Goal: Transaction & Acquisition: Purchase product/service

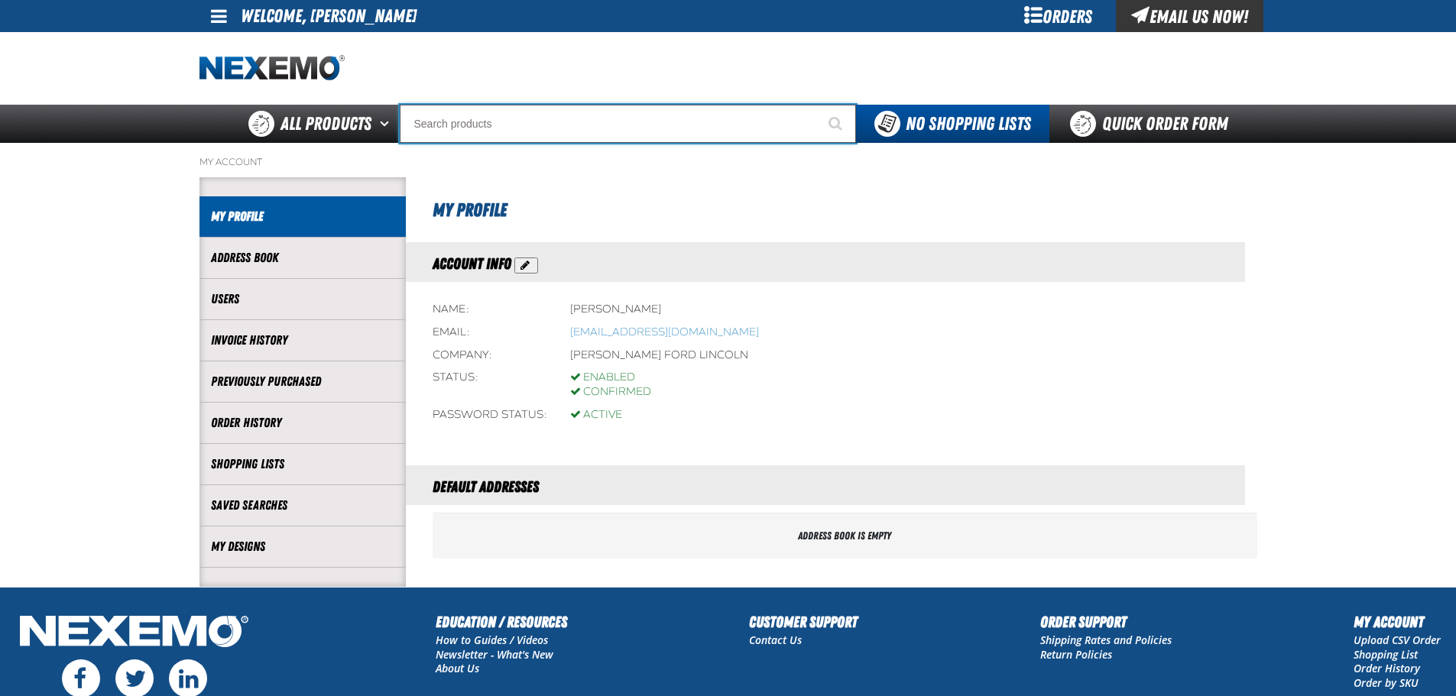
click at [574, 116] on input "Search" at bounding box center [628, 124] width 456 height 38
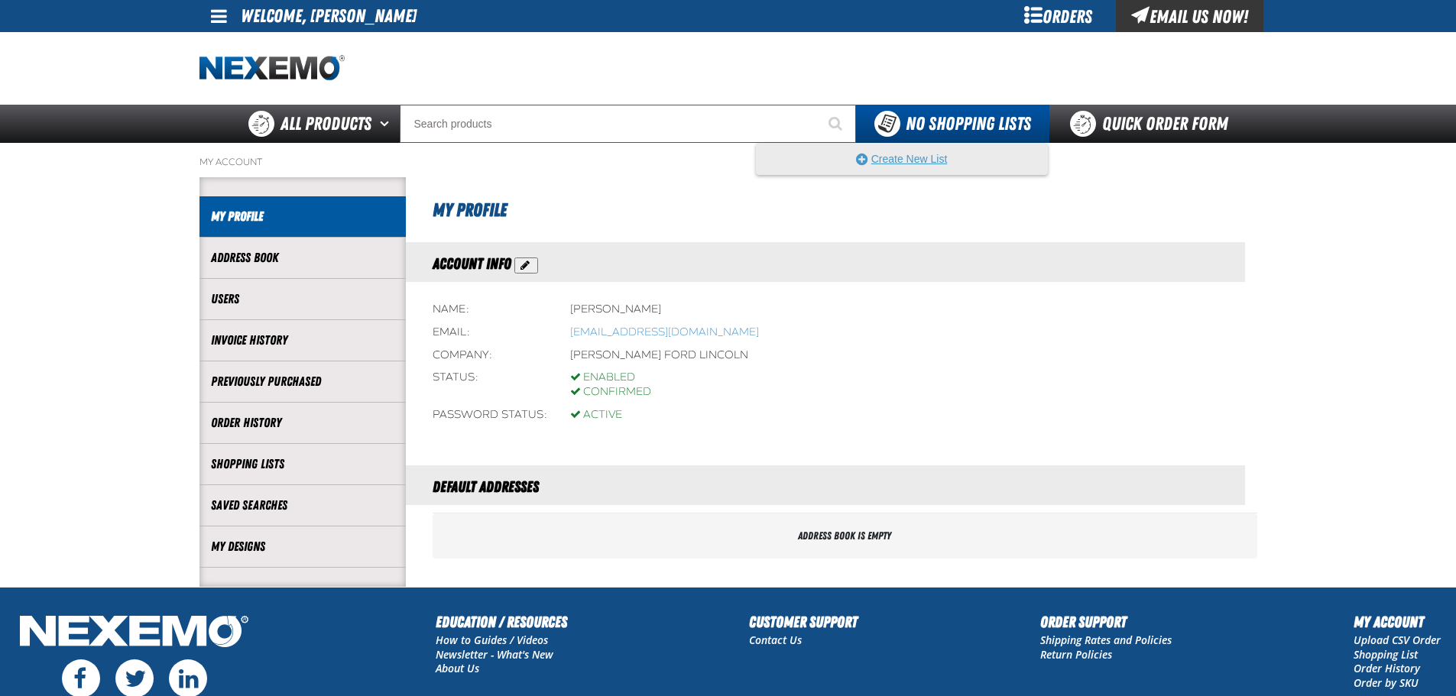
click at [921, 148] on button "Create New List" at bounding box center [902, 159] width 290 height 31
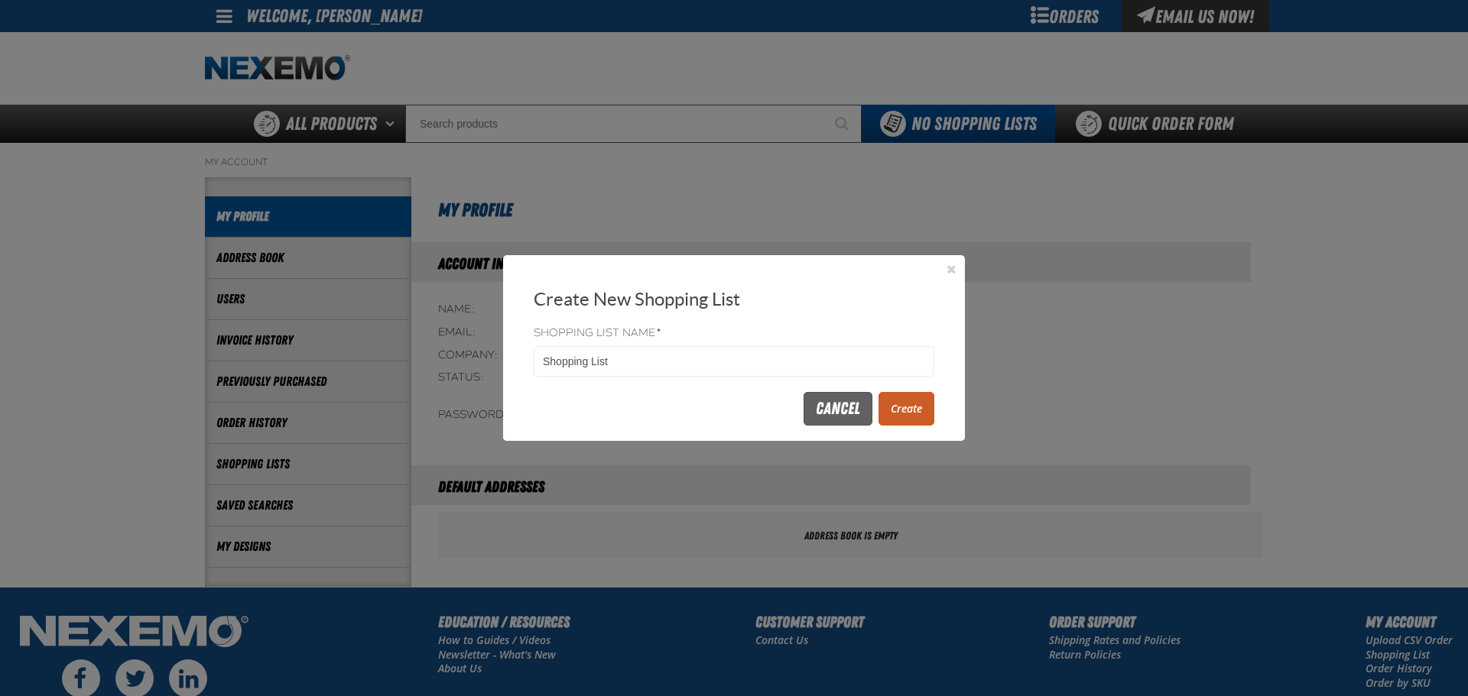
click at [857, 406] on button "Cancel" at bounding box center [837, 409] width 69 height 34
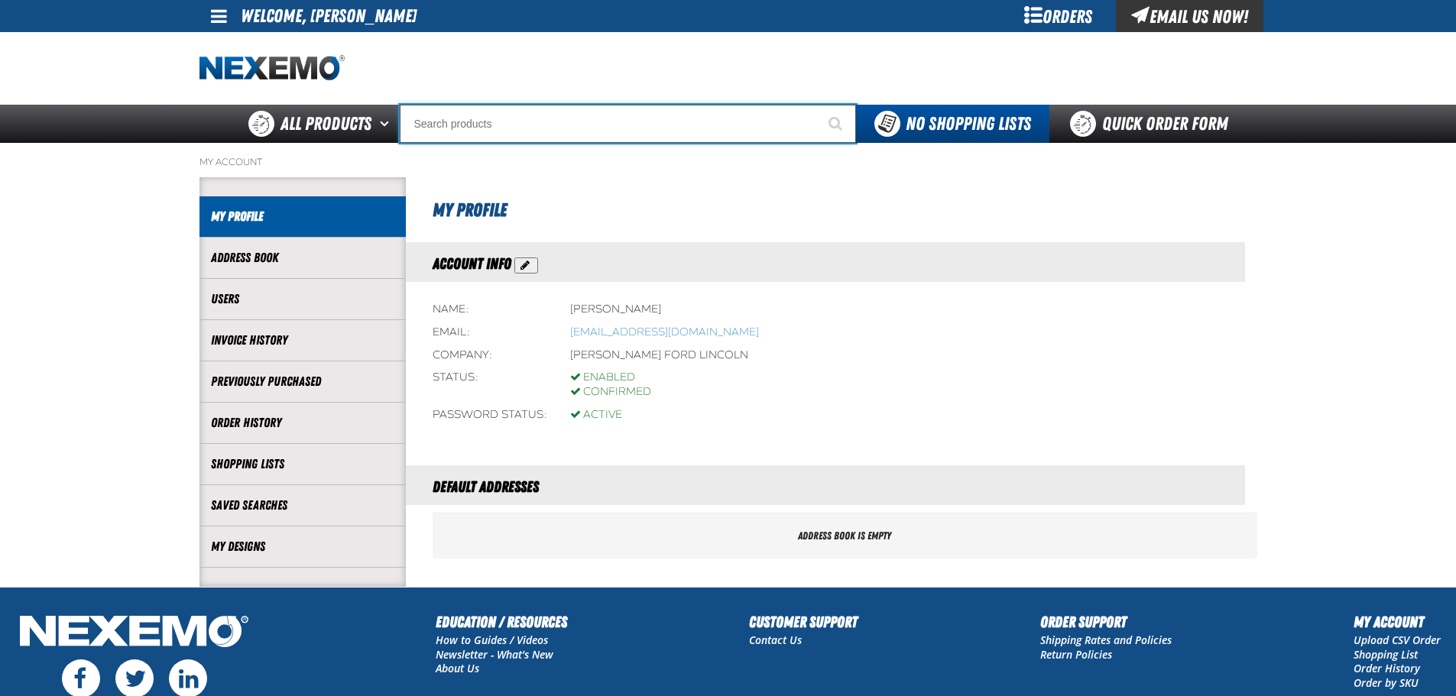
click at [596, 120] on input "Search" at bounding box center [628, 124] width 456 height 38
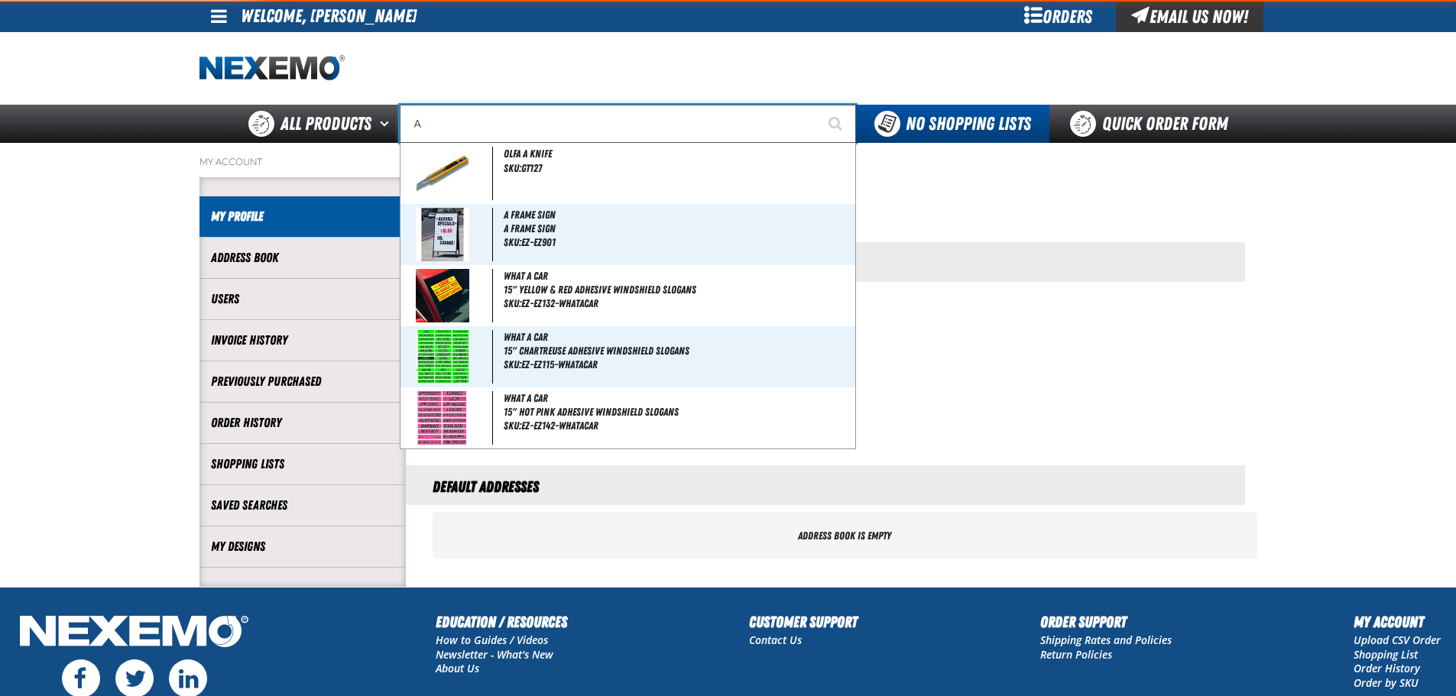
type input "AC"
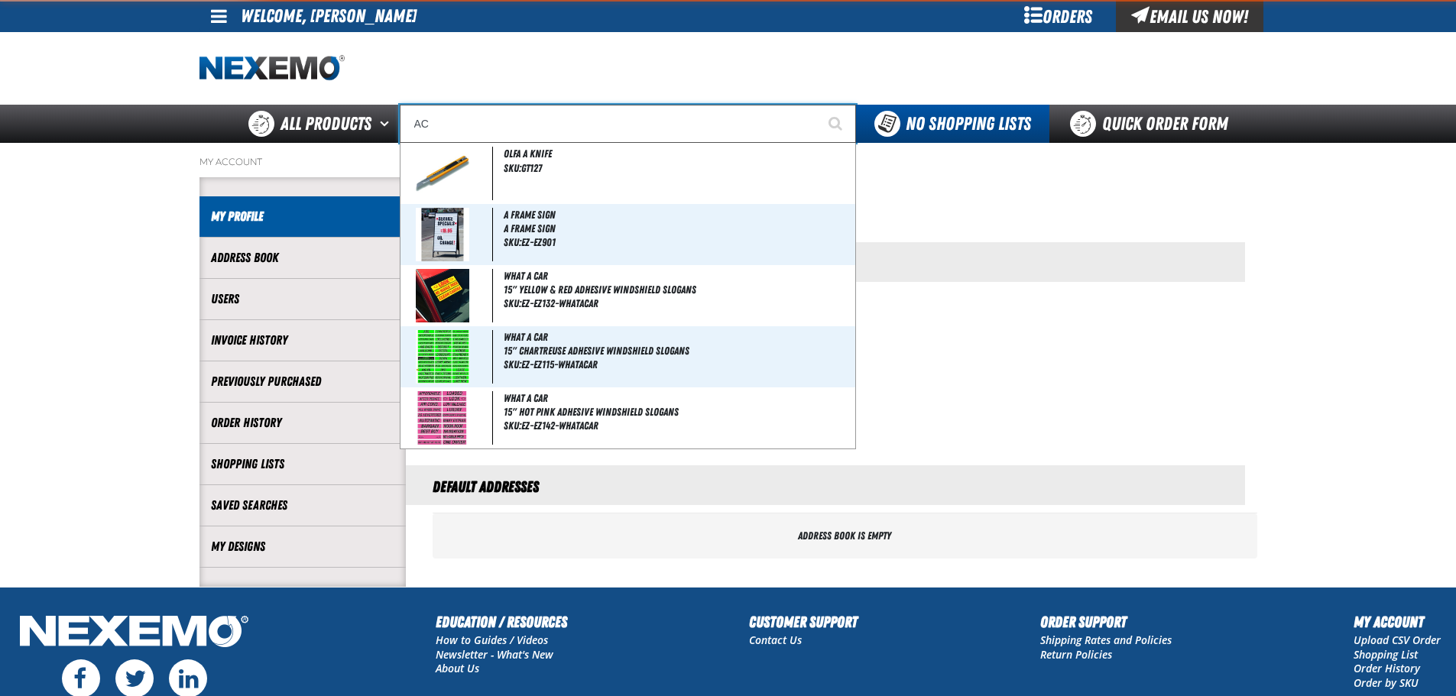
type input "AC Power Booster - ZAK Products"
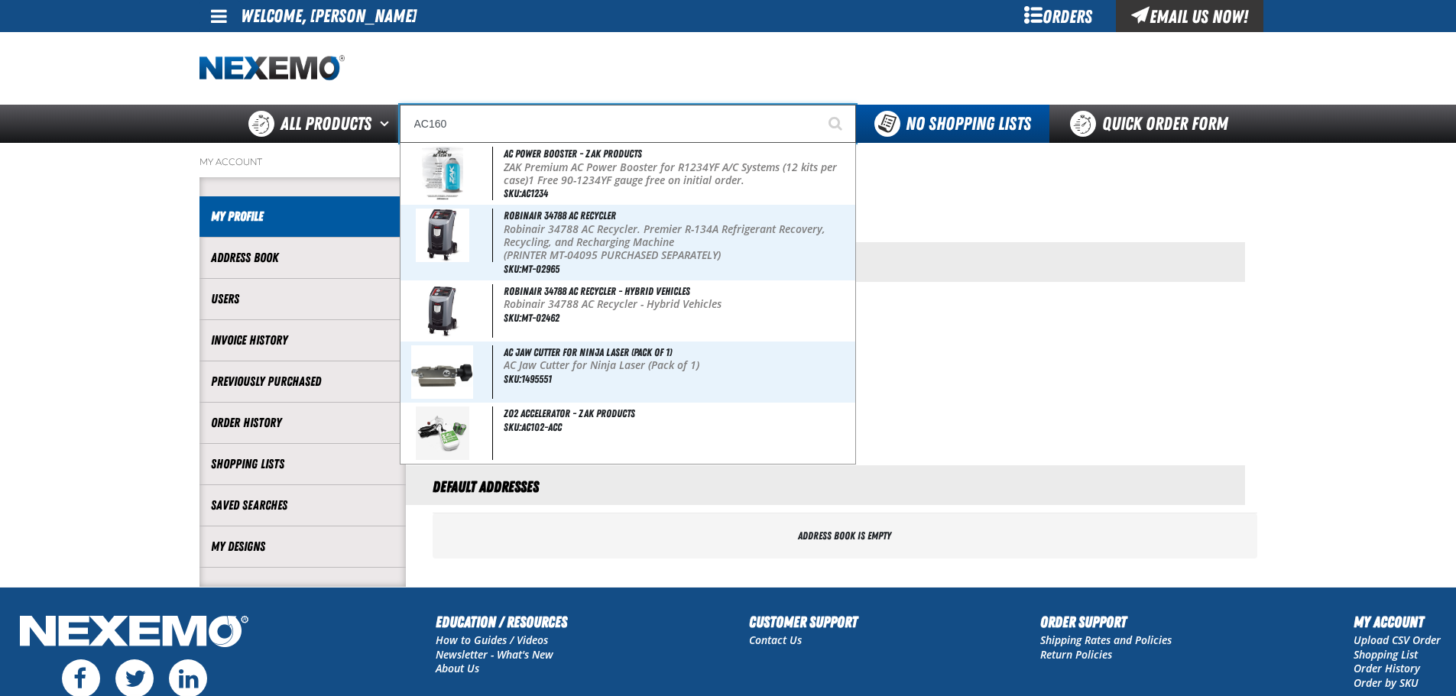
type input "AC160"
click at [818, 105] on button "Start Searching" at bounding box center [837, 124] width 38 height 38
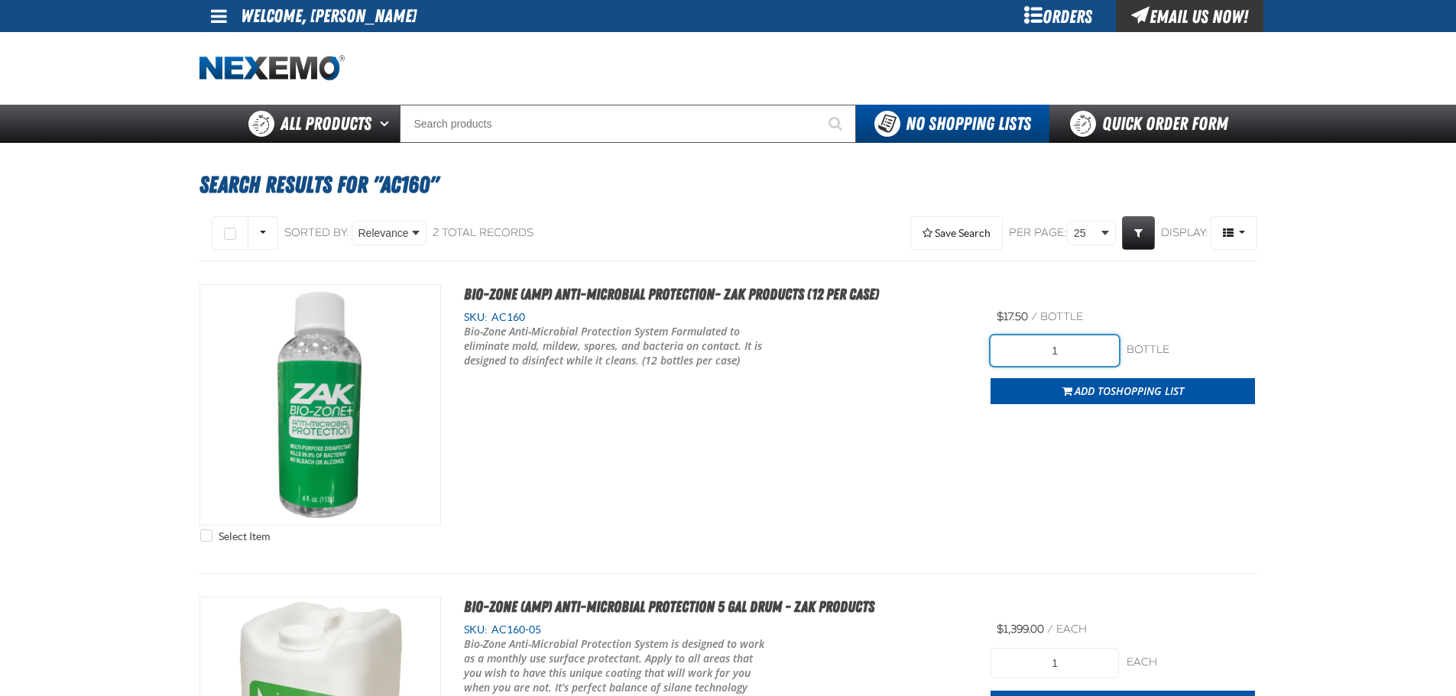
click at [1086, 347] on input "1" at bounding box center [1055, 351] width 128 height 31
type input "12"
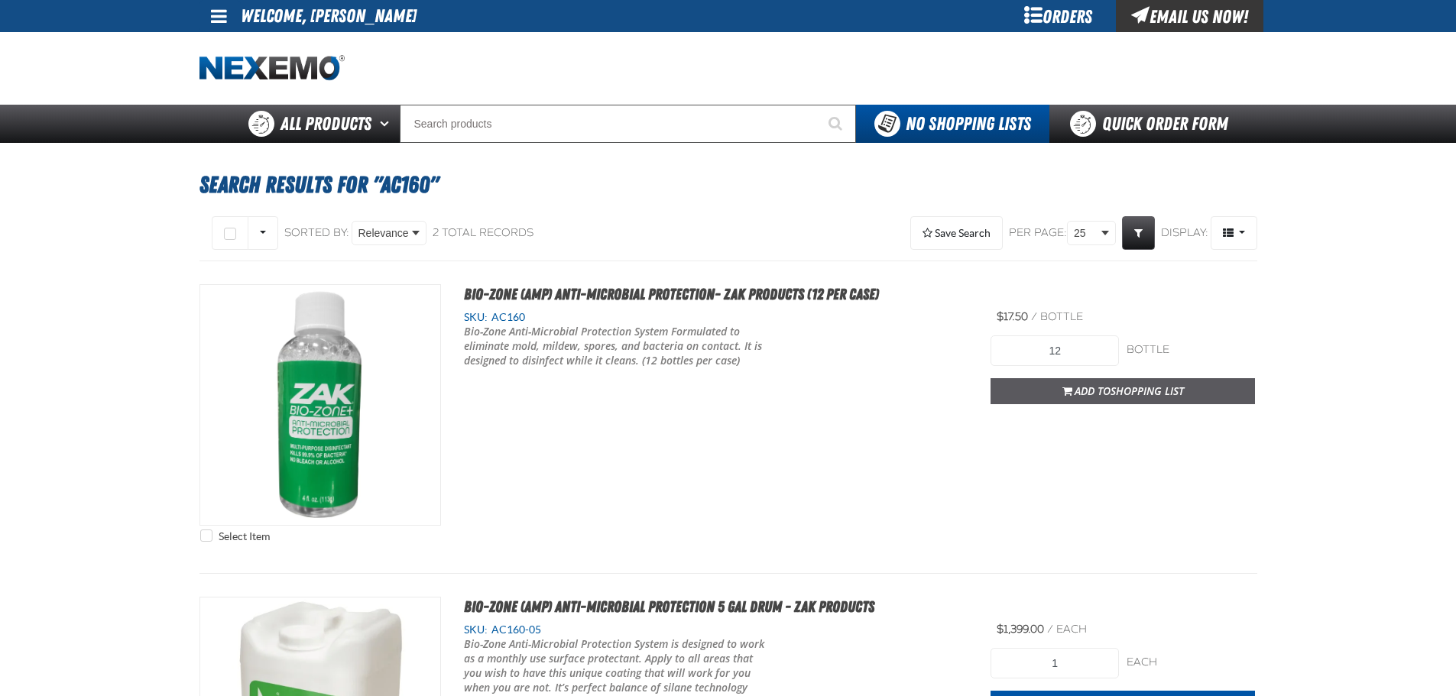
click at [1137, 385] on span "Shopping List" at bounding box center [1147, 391] width 73 height 15
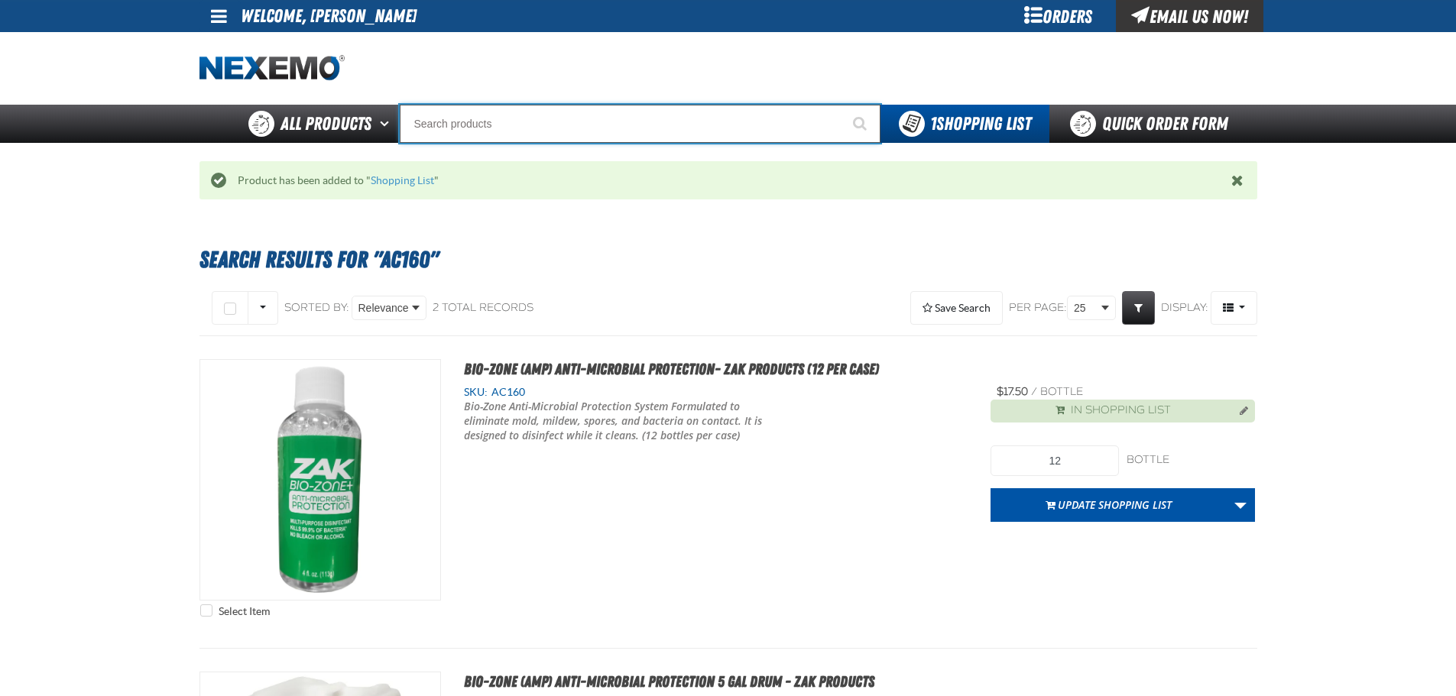
click at [730, 128] on input "Search" at bounding box center [640, 124] width 481 height 38
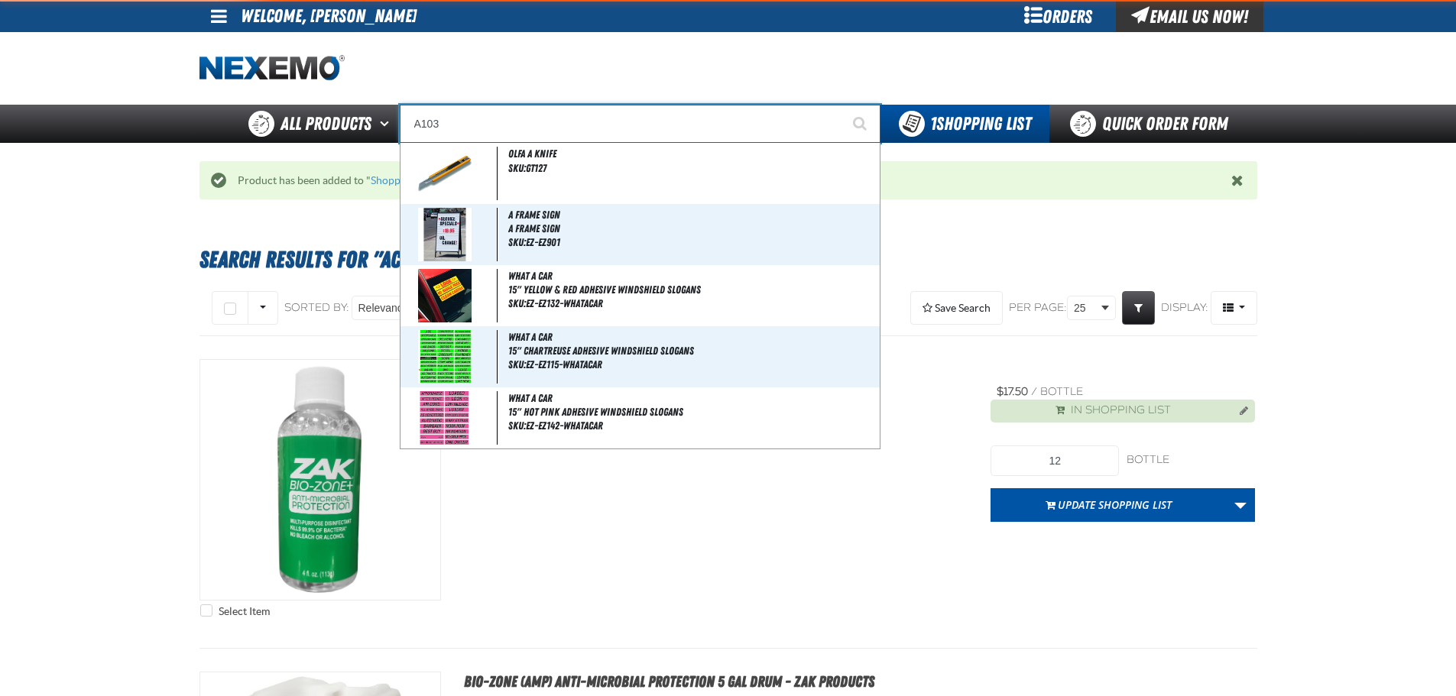
type input "A103"
click at [842, 105] on button "Start Searching" at bounding box center [861, 124] width 38 height 38
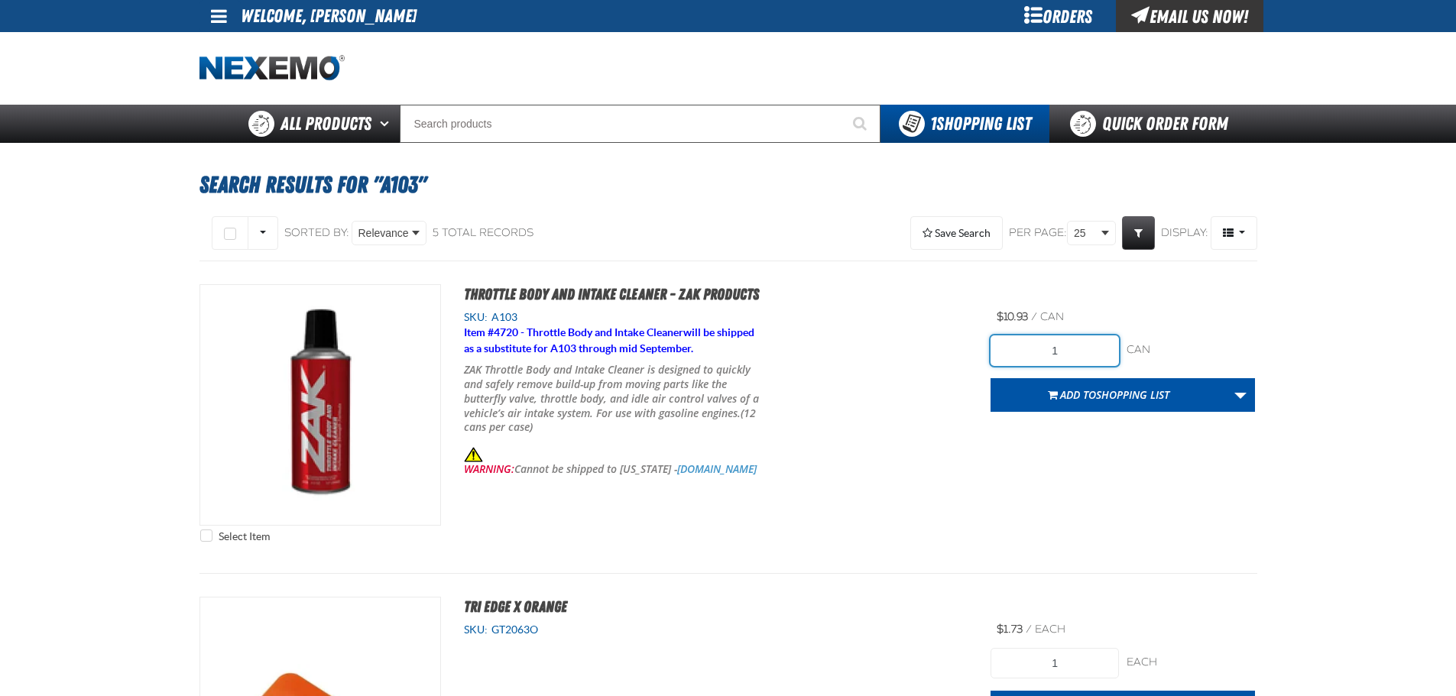
click at [1067, 342] on input "1" at bounding box center [1055, 351] width 128 height 31
type input "12"
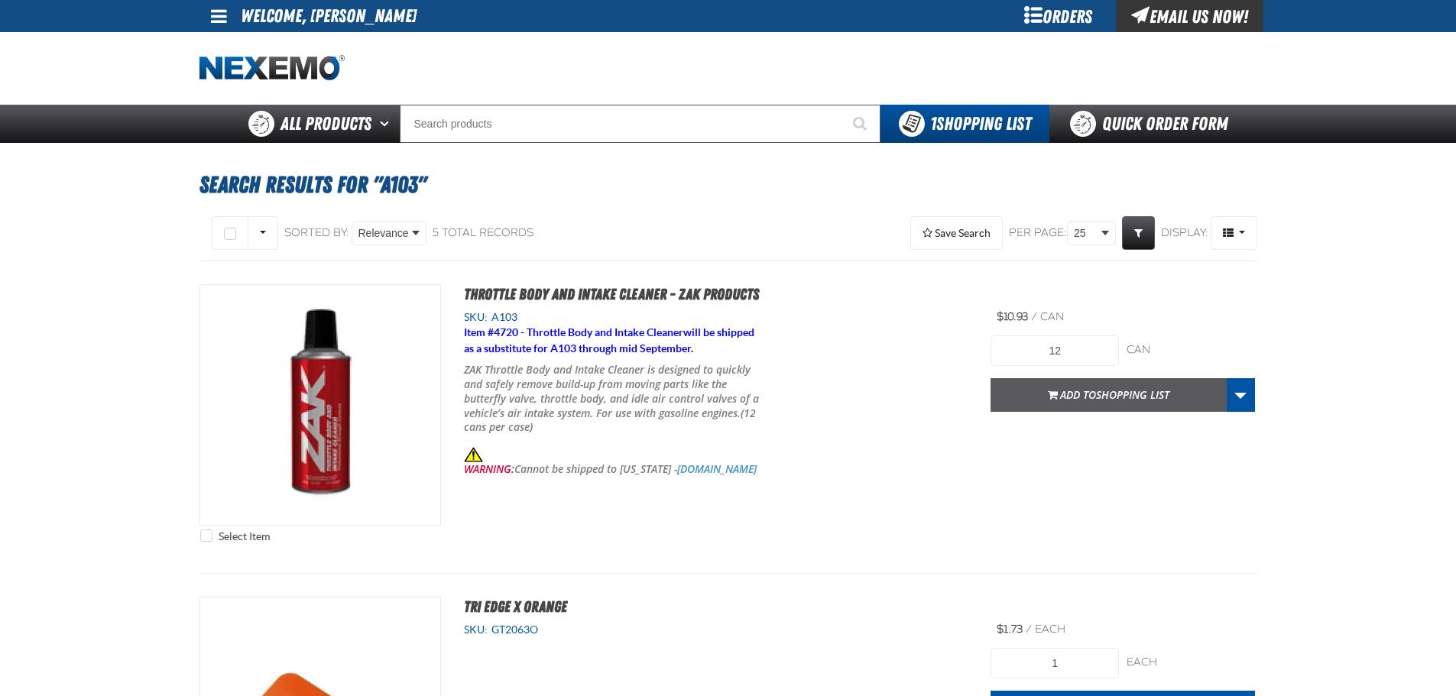
click at [1080, 402] on button "Add to Shopping List" at bounding box center [1109, 395] width 236 height 34
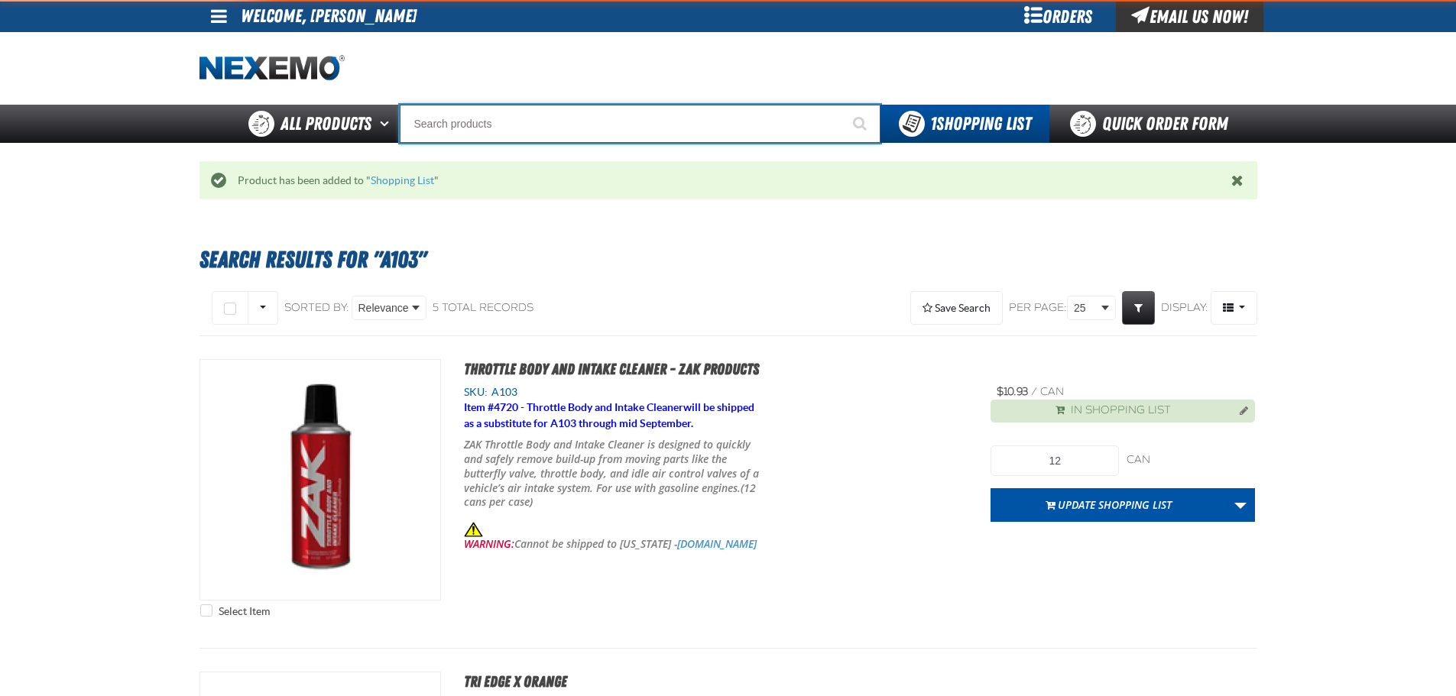
click at [626, 120] on input "Search" at bounding box center [640, 124] width 481 height 38
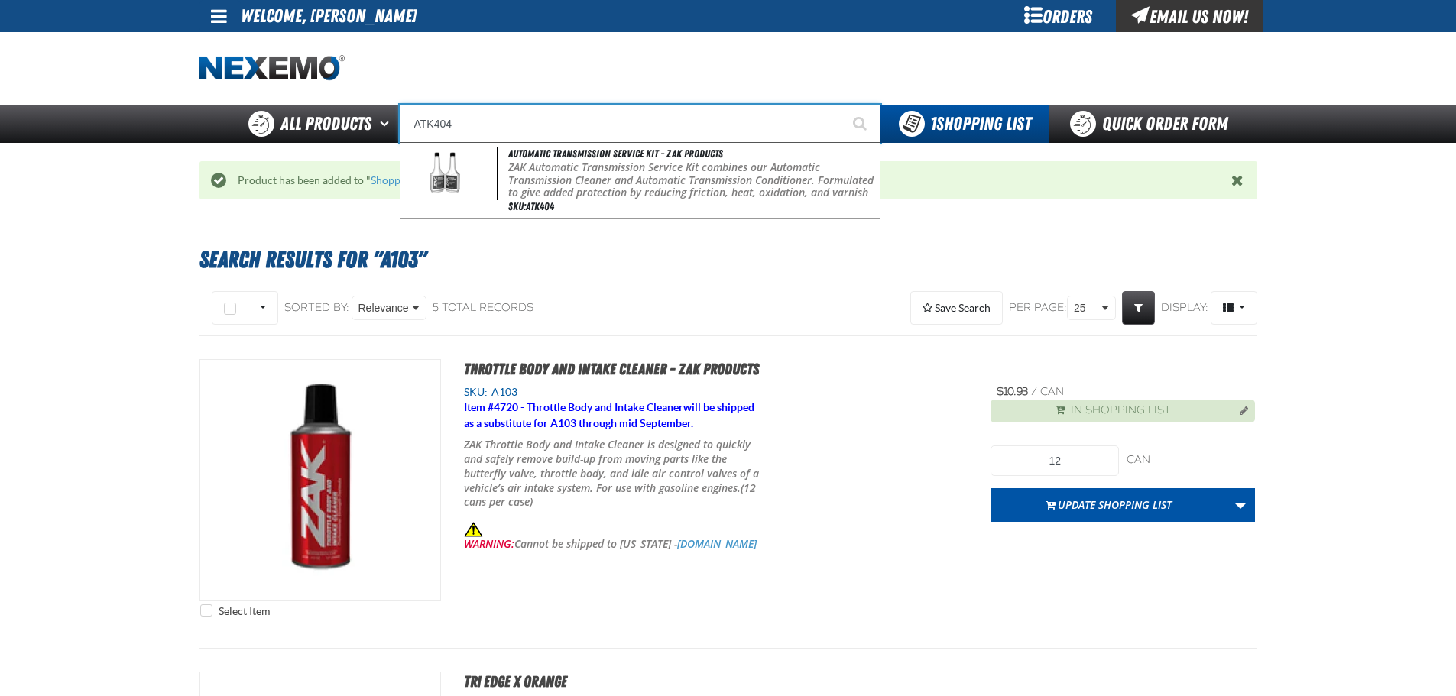
type input "ATK404"
click at [842, 105] on button "Start Searching" at bounding box center [861, 124] width 38 height 38
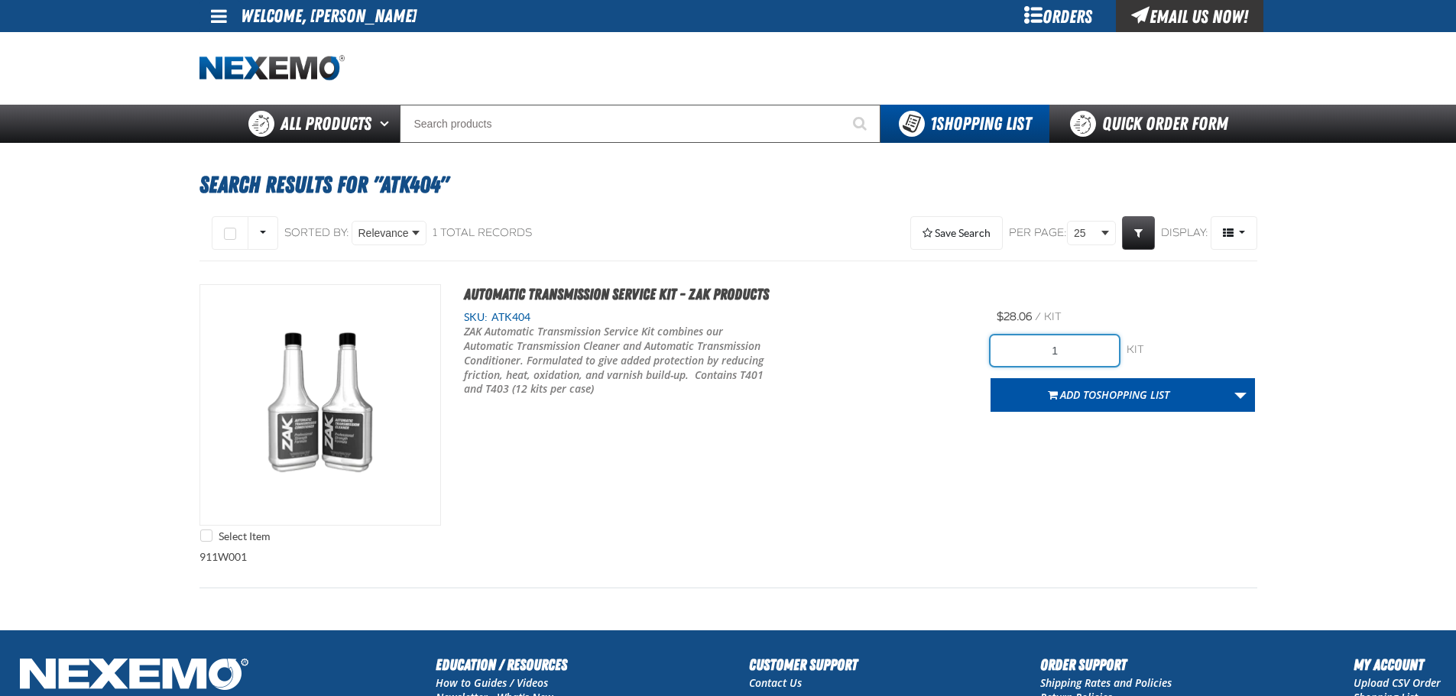
click at [1054, 343] on input "1" at bounding box center [1055, 351] width 128 height 31
type input "12"
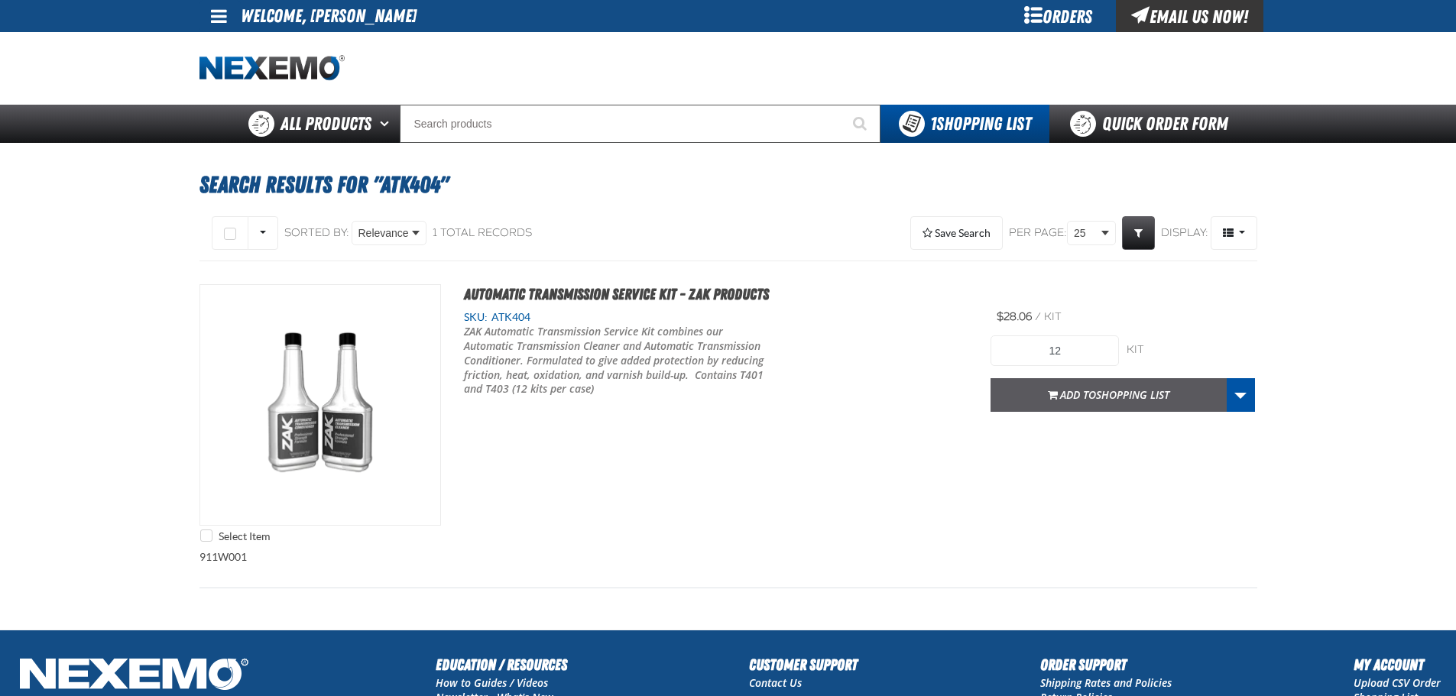
click at [1085, 404] on button "Add to Shopping List" at bounding box center [1109, 395] width 236 height 34
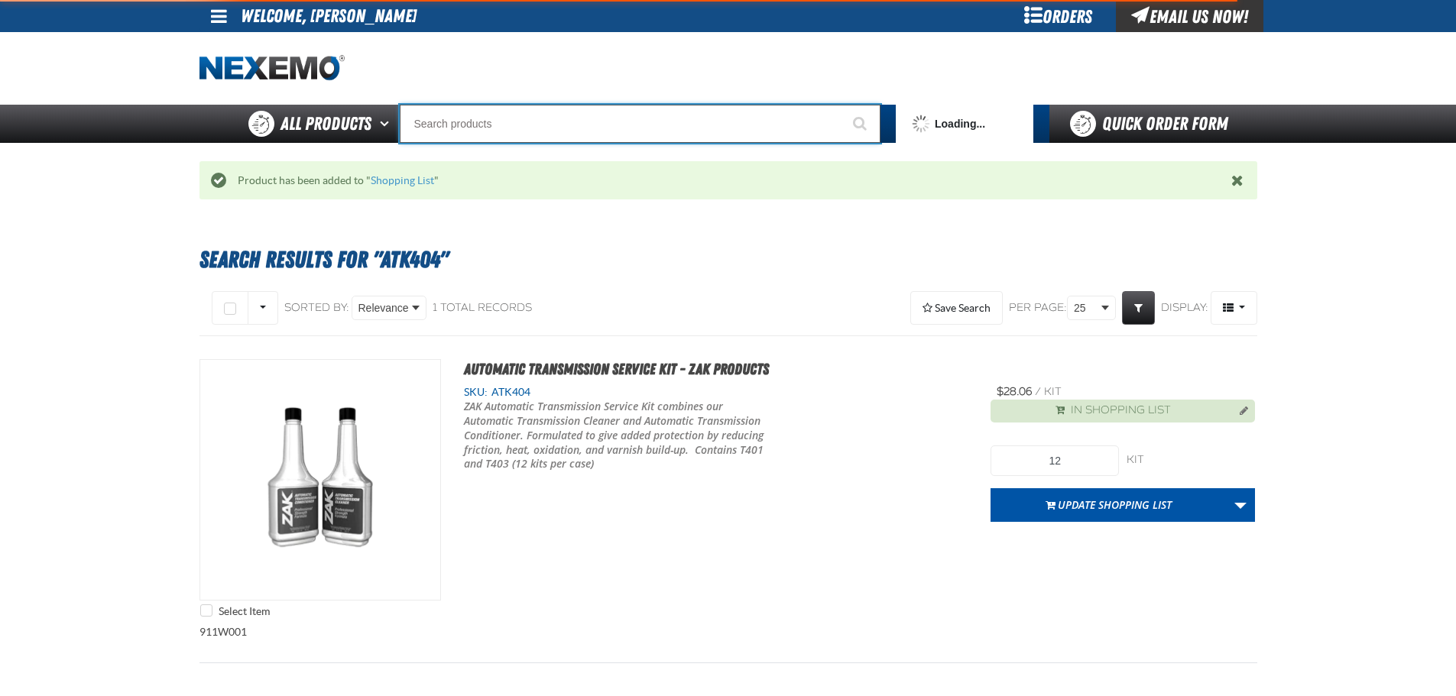
click at [595, 115] on input "Search" at bounding box center [640, 124] width 481 height 38
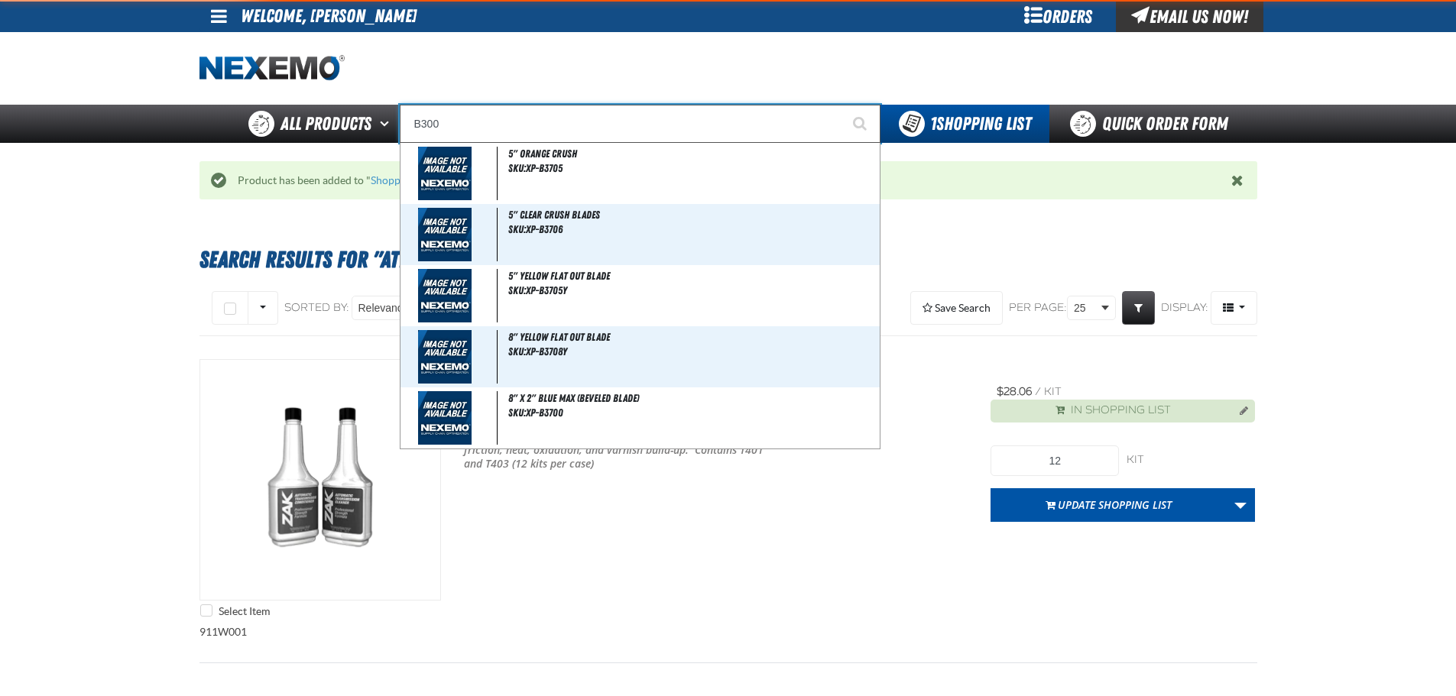
type input "B300"
click at [842, 105] on button "Start Searching" at bounding box center [861, 124] width 38 height 38
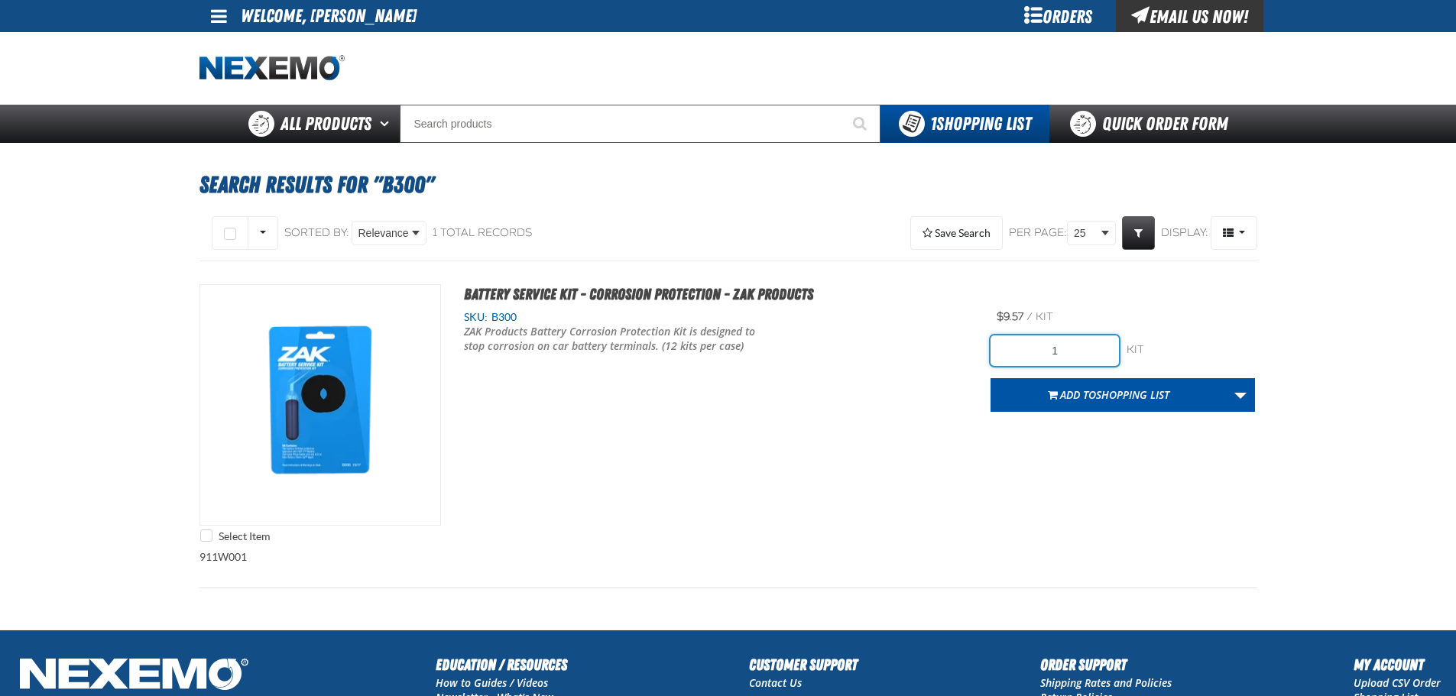
click at [1094, 364] on input "1" at bounding box center [1055, 351] width 128 height 31
type input "12"
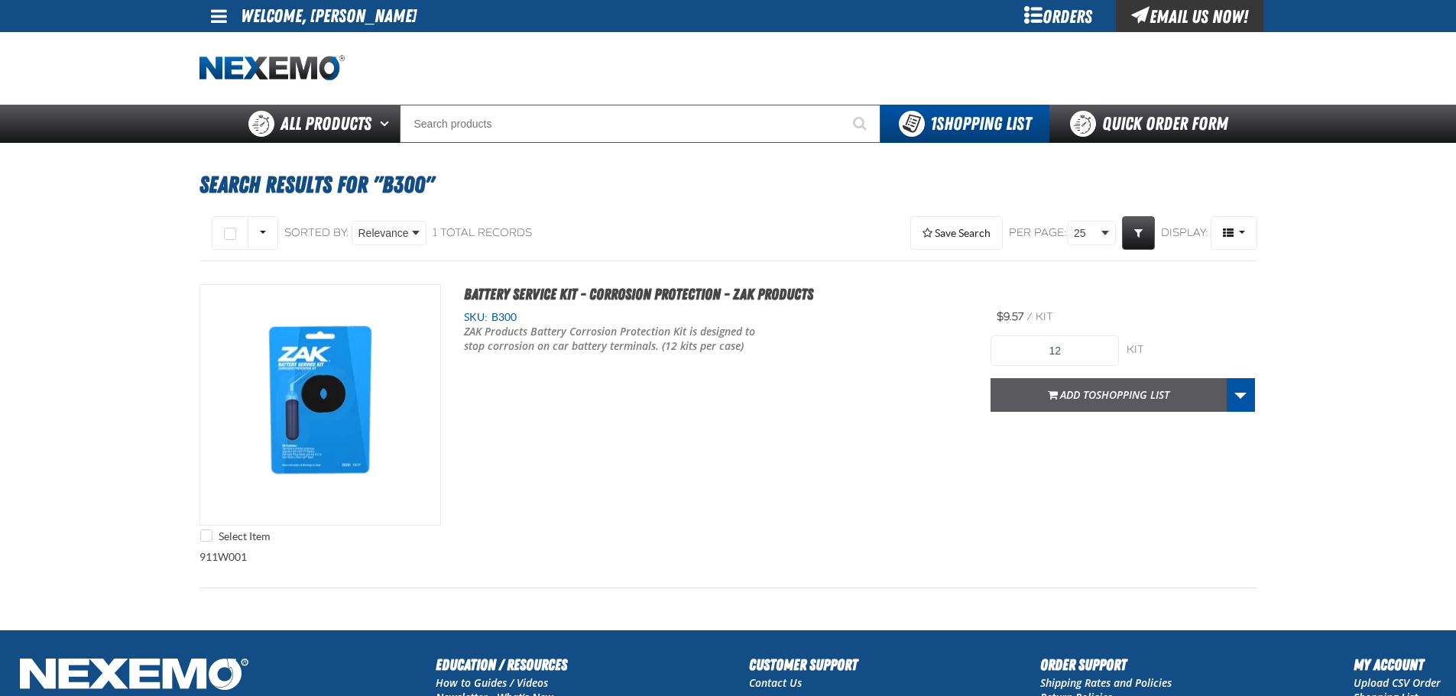
click at [1085, 404] on button "Add to Shopping List" at bounding box center [1109, 395] width 236 height 34
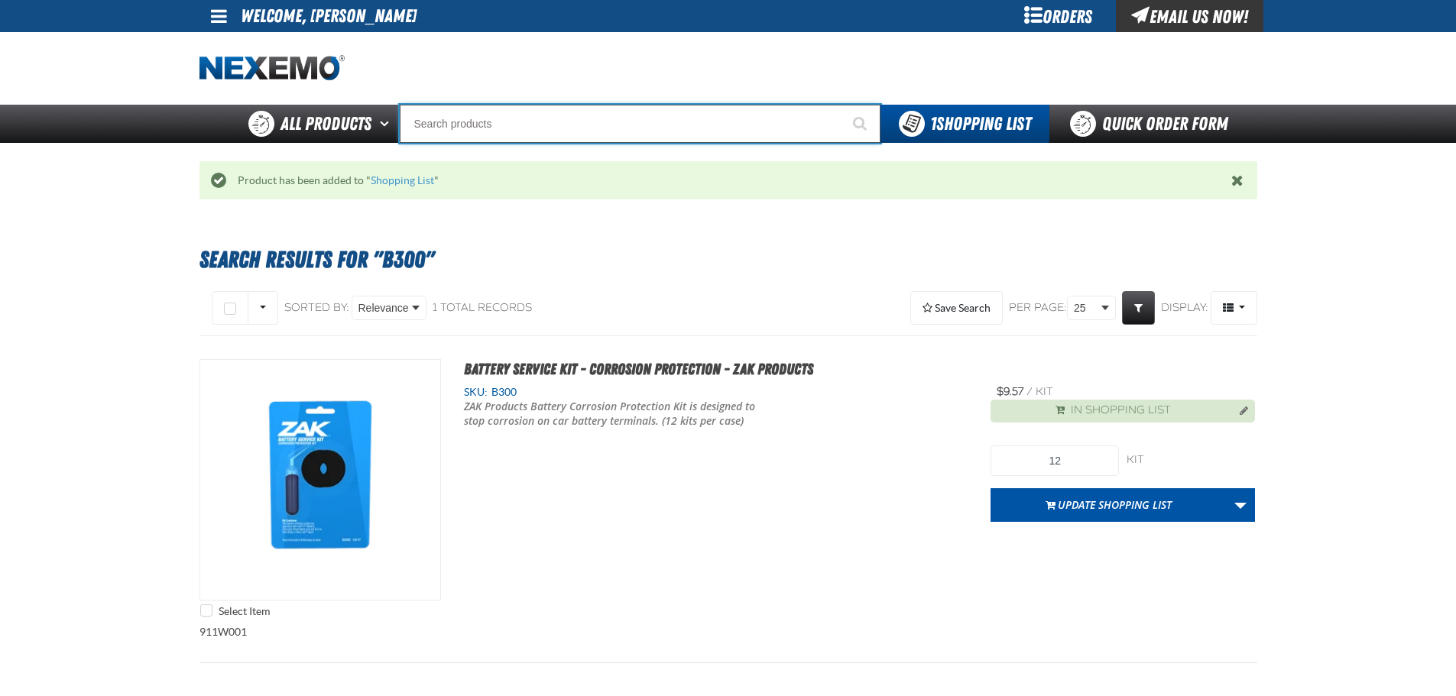
click at [698, 130] on input "Search" at bounding box center [640, 124] width 481 height 38
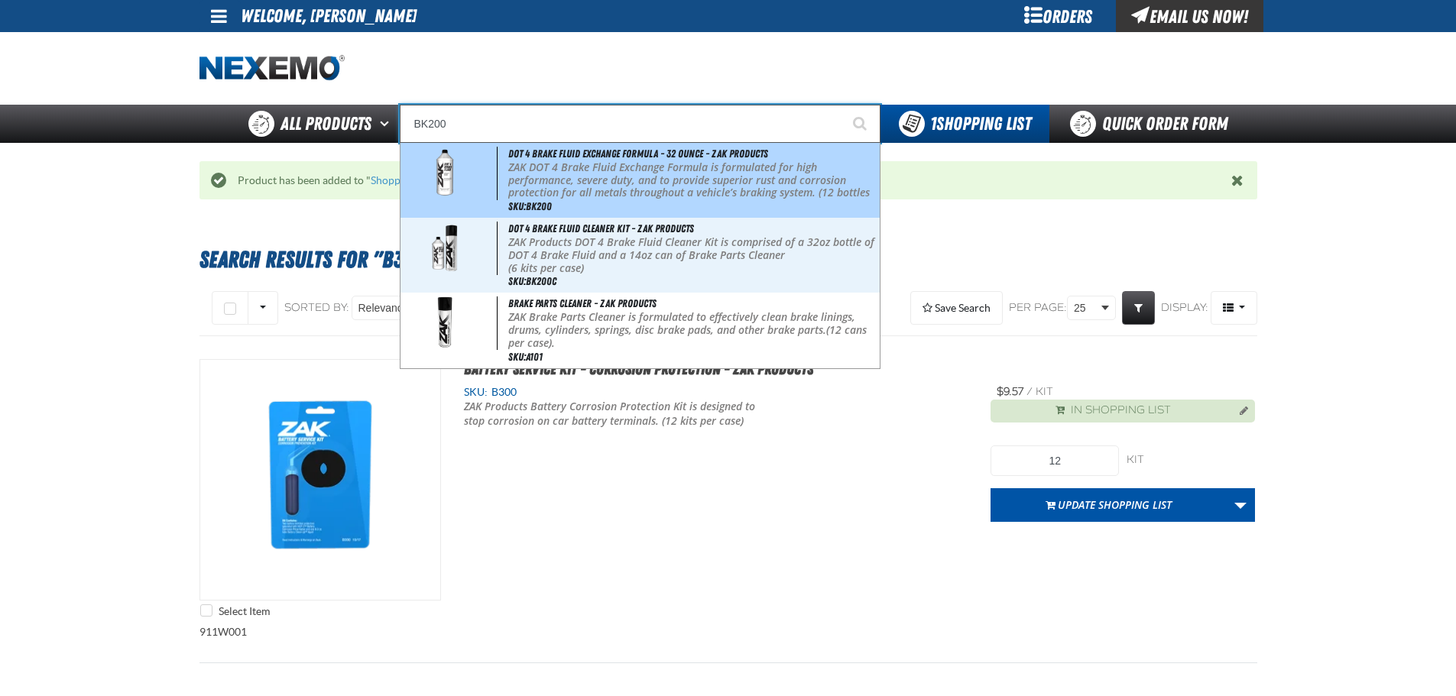
click at [696, 154] on span "DOT 4 Brake Fluid Exchange Formula - 32 Ounce - ZAK Products" at bounding box center [638, 154] width 260 height 12
type input "DOT 4 Brake Fluid Exchange Formula - 32 Ounce - ZAK Products"
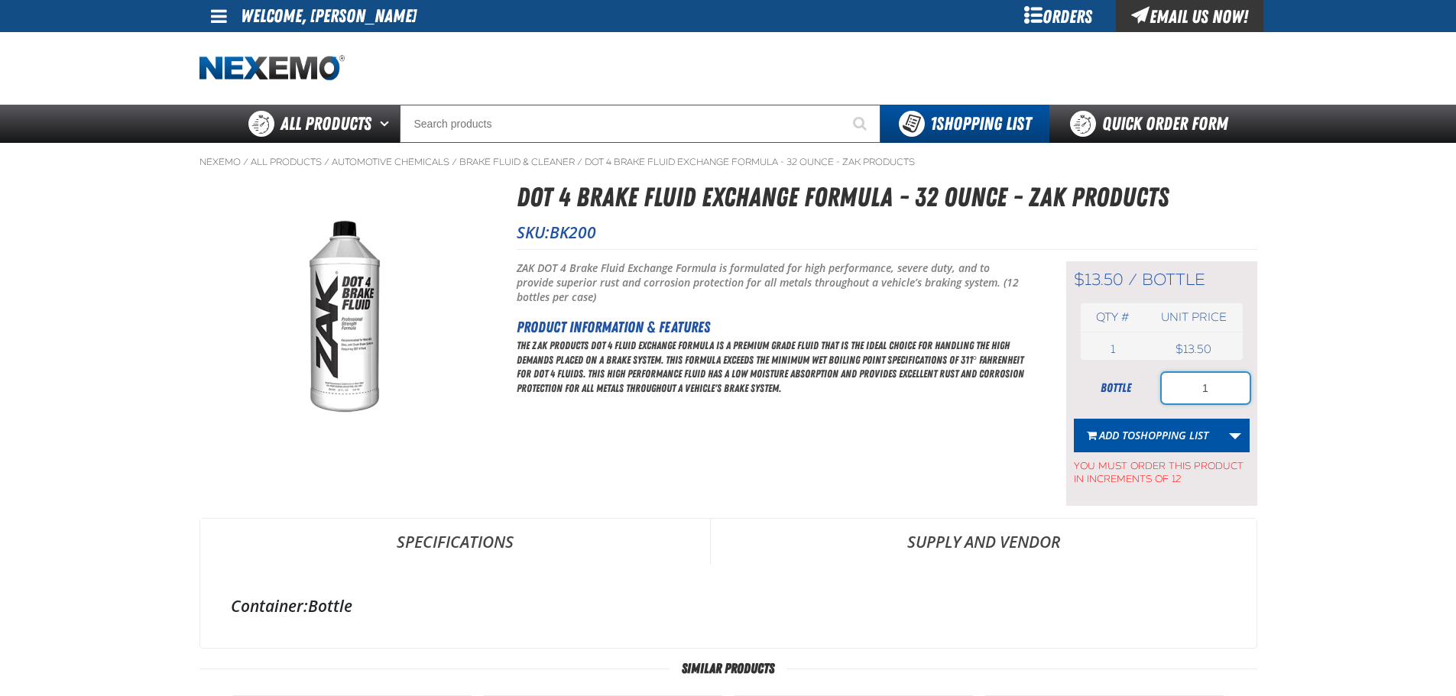
click at [1184, 381] on input "1" at bounding box center [1206, 388] width 88 height 31
type input "24"
click at [1164, 437] on span "Shopping List" at bounding box center [1171, 435] width 73 height 15
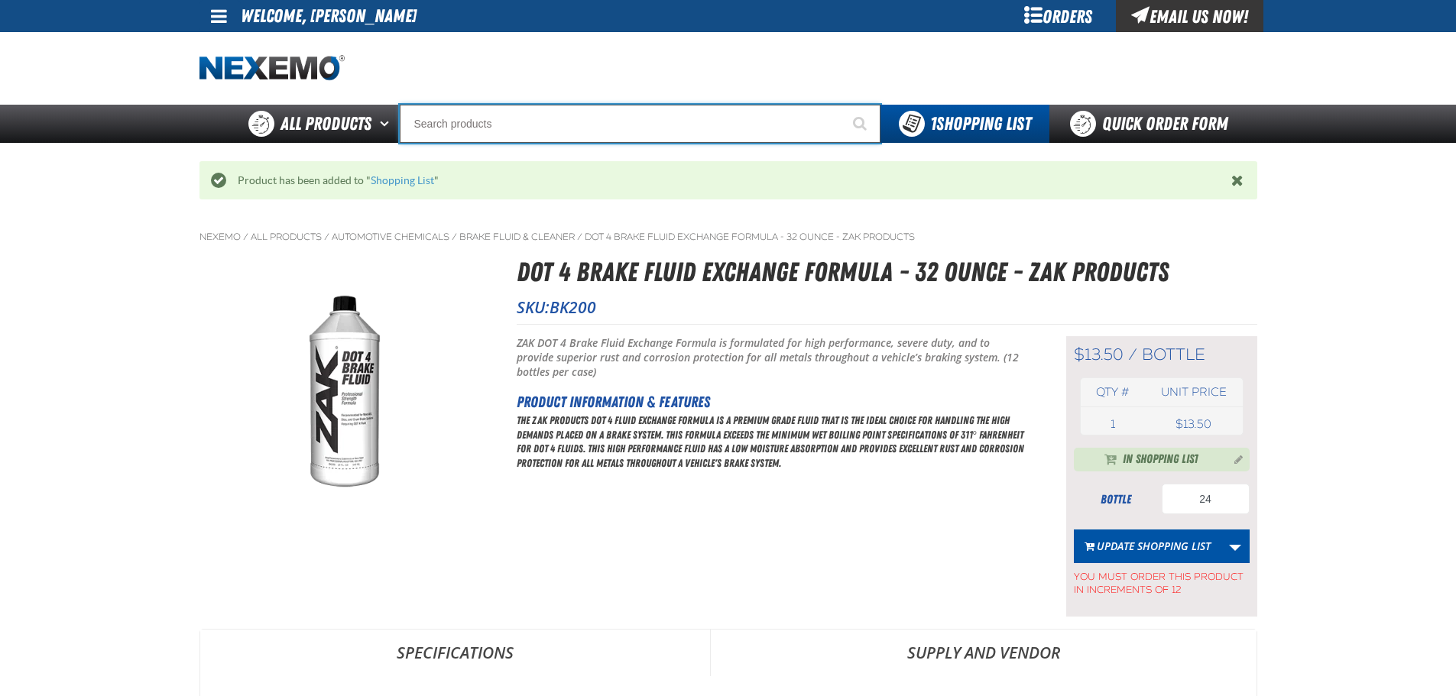
click at [735, 118] on input "Search" at bounding box center [640, 124] width 481 height 38
type input "D"
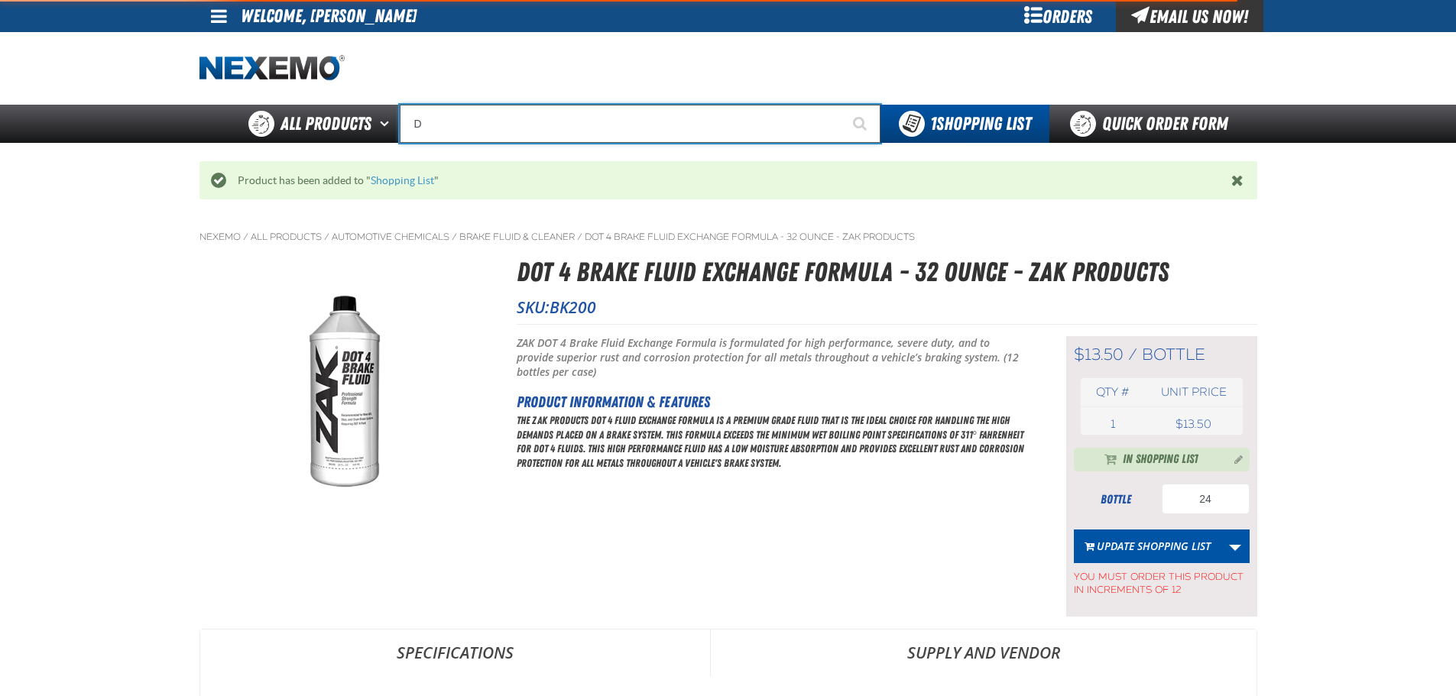
type input "D Alkaline Battery 1.5 Volt (ph)"
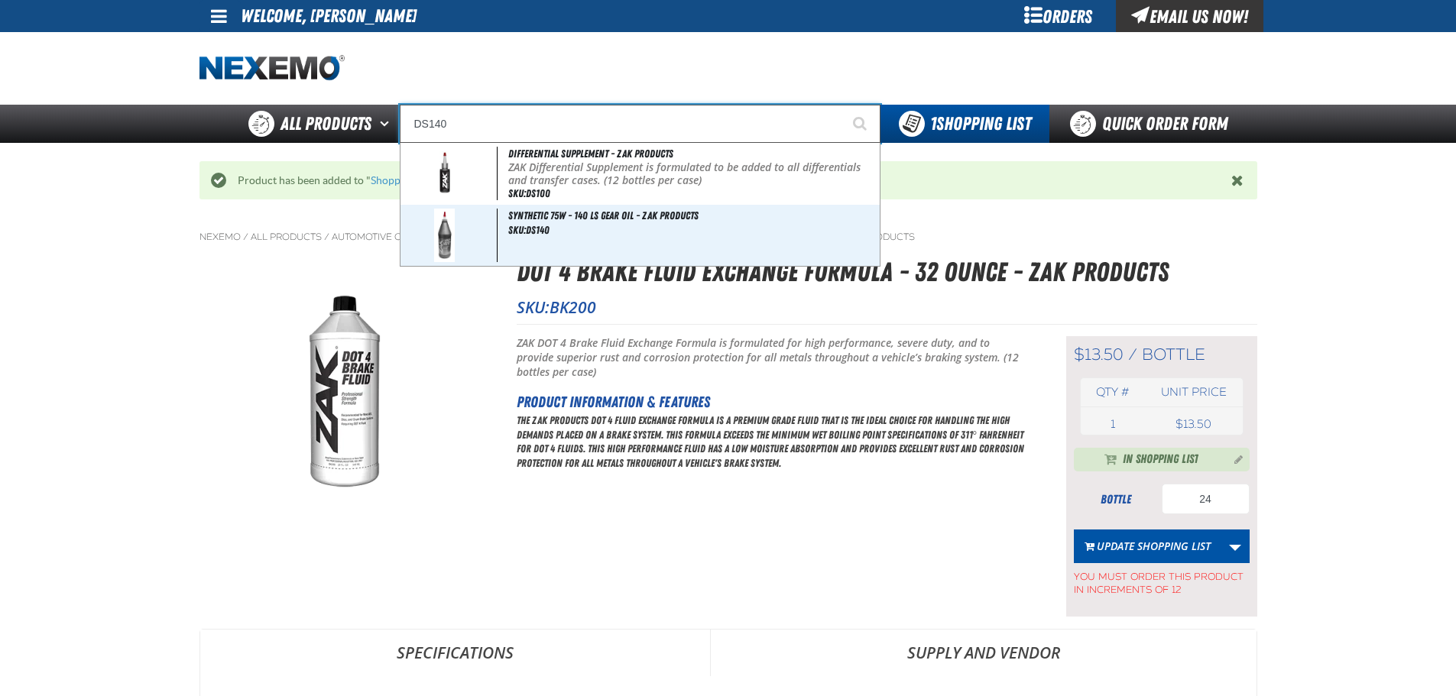
type input "DS140"
click at [842, 105] on button "Start Searching" at bounding box center [861, 124] width 38 height 38
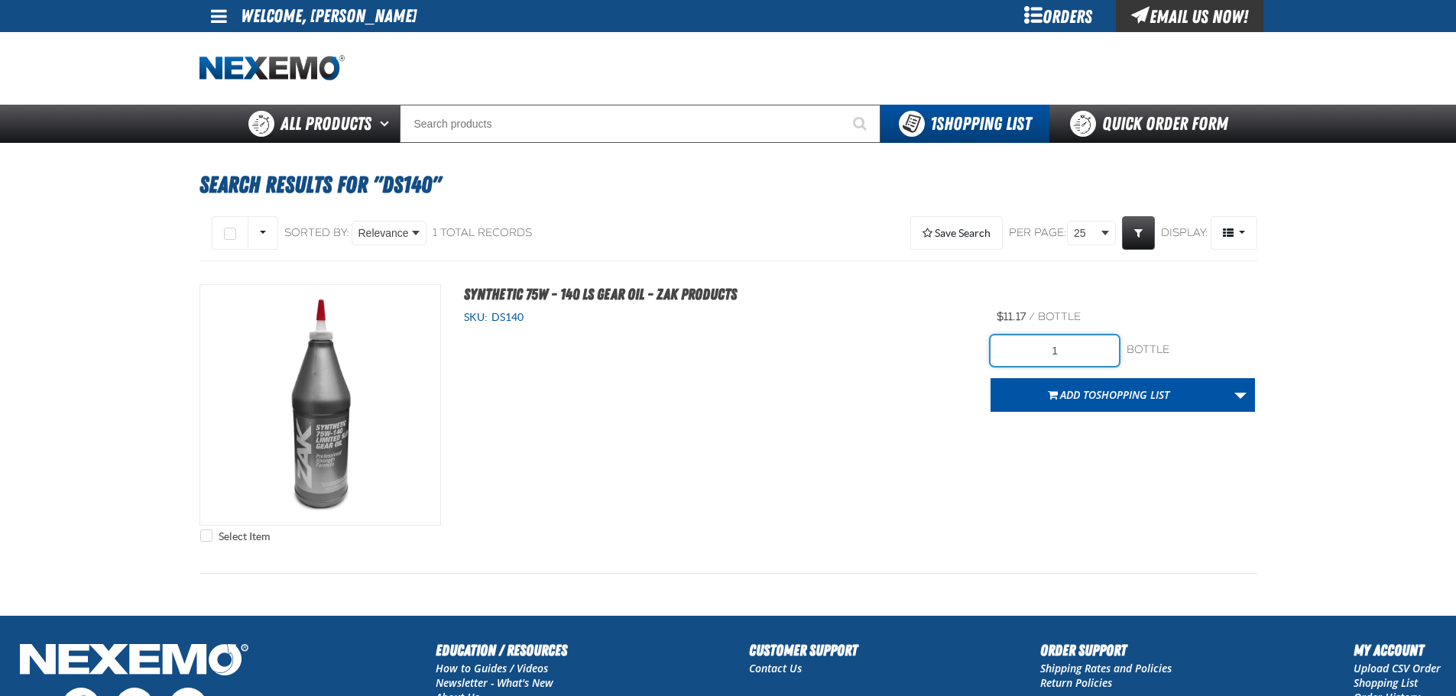
click at [1086, 354] on input "1" at bounding box center [1055, 351] width 128 height 31
type input "12"
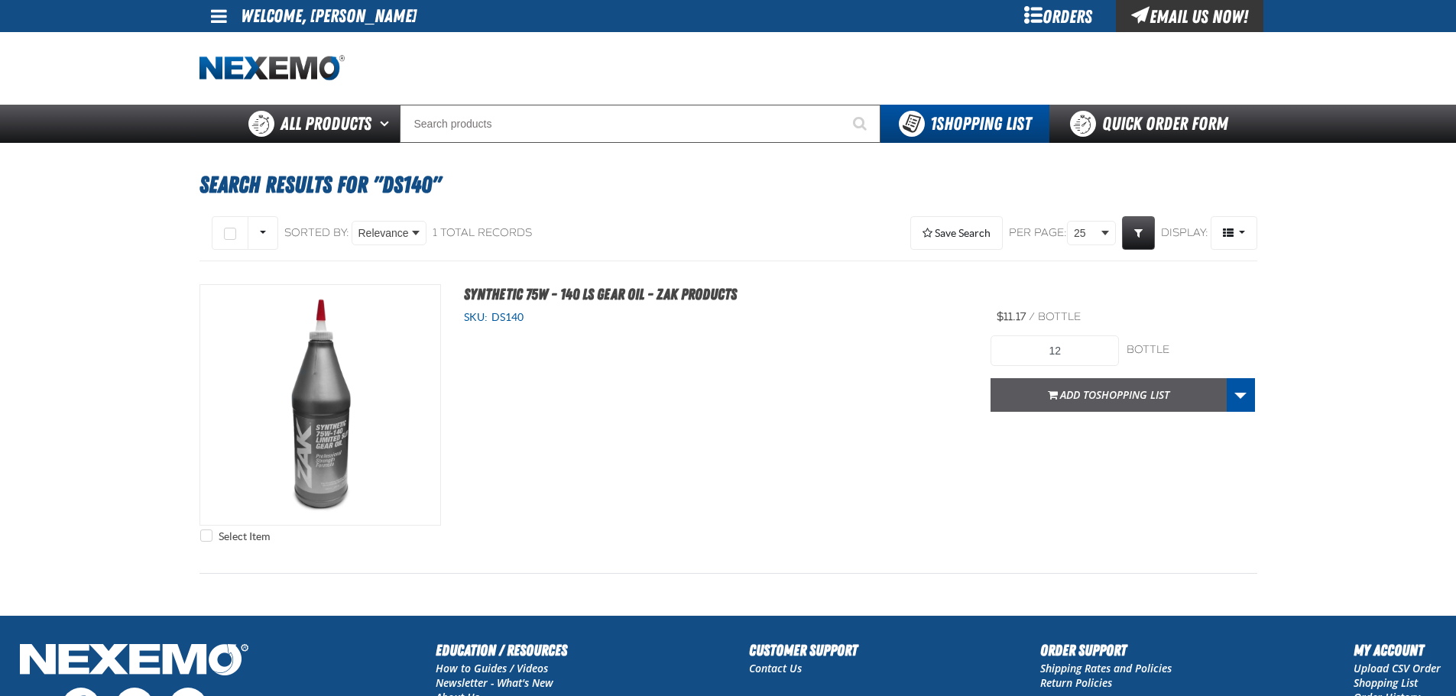
click at [1145, 395] on span "Shopping List" at bounding box center [1132, 395] width 73 height 15
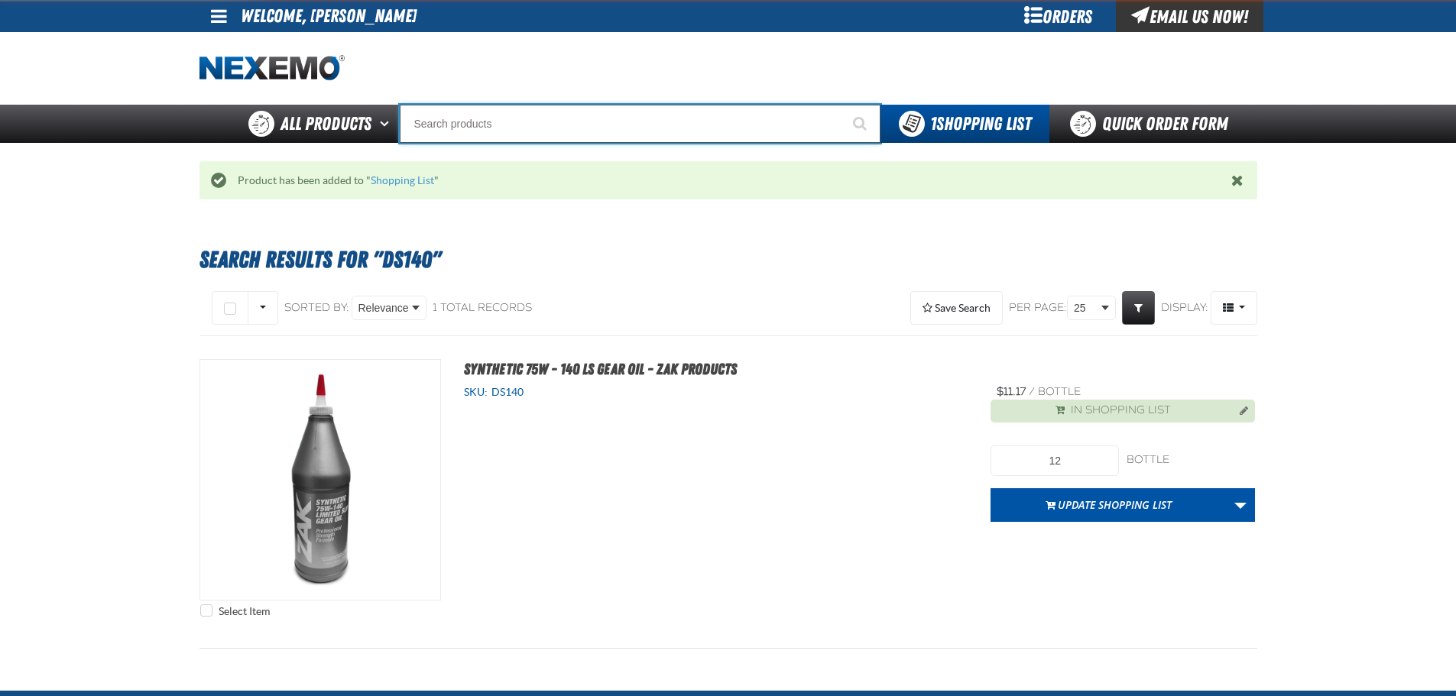
click at [456, 107] on input "Search" at bounding box center [640, 124] width 481 height 38
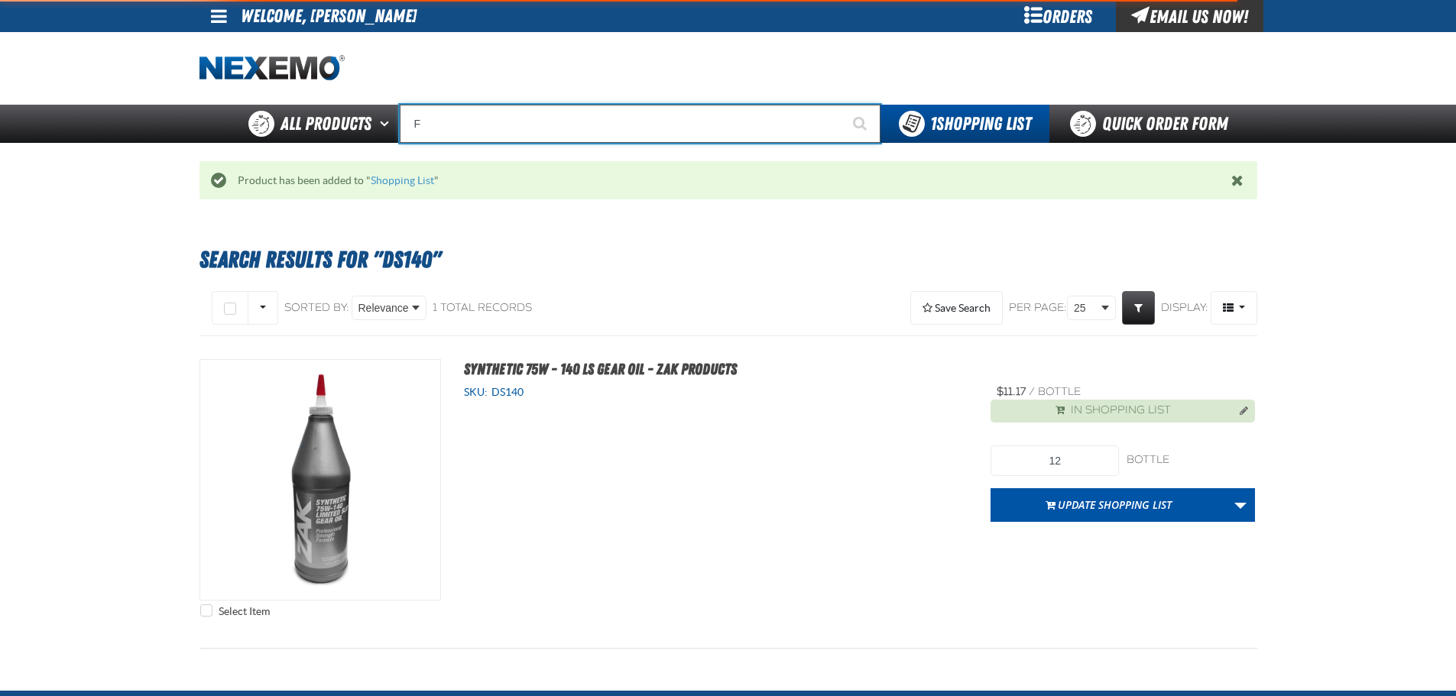
type input "FI"
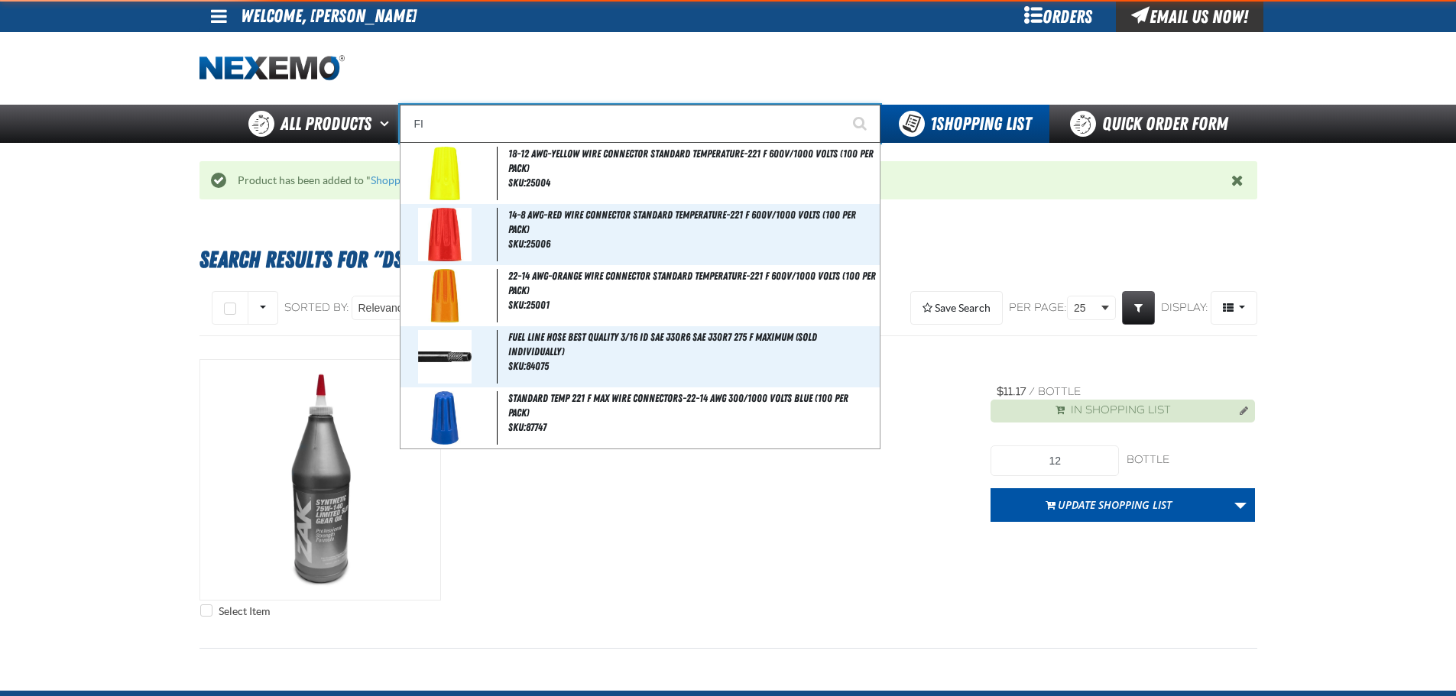
type input "FIAT"
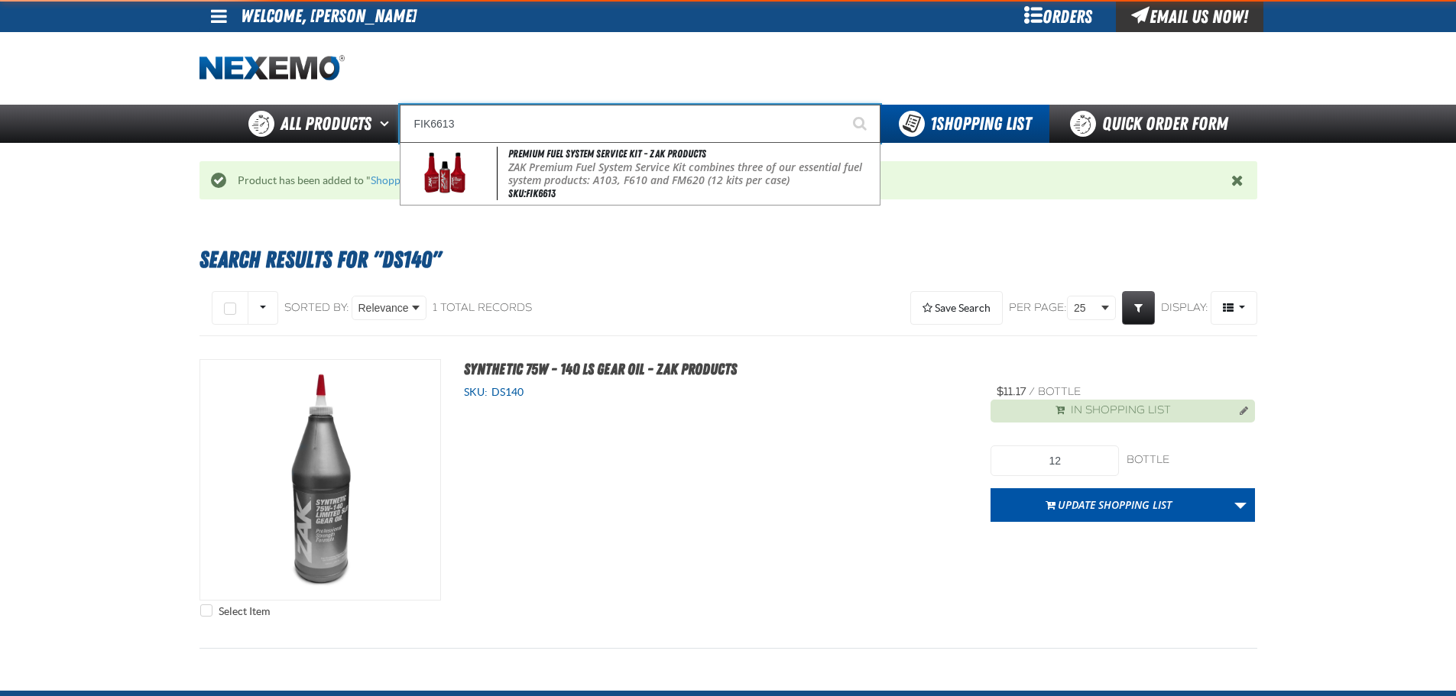
type input "FIK6613"
click at [842, 105] on button "Start Searching" at bounding box center [861, 124] width 38 height 38
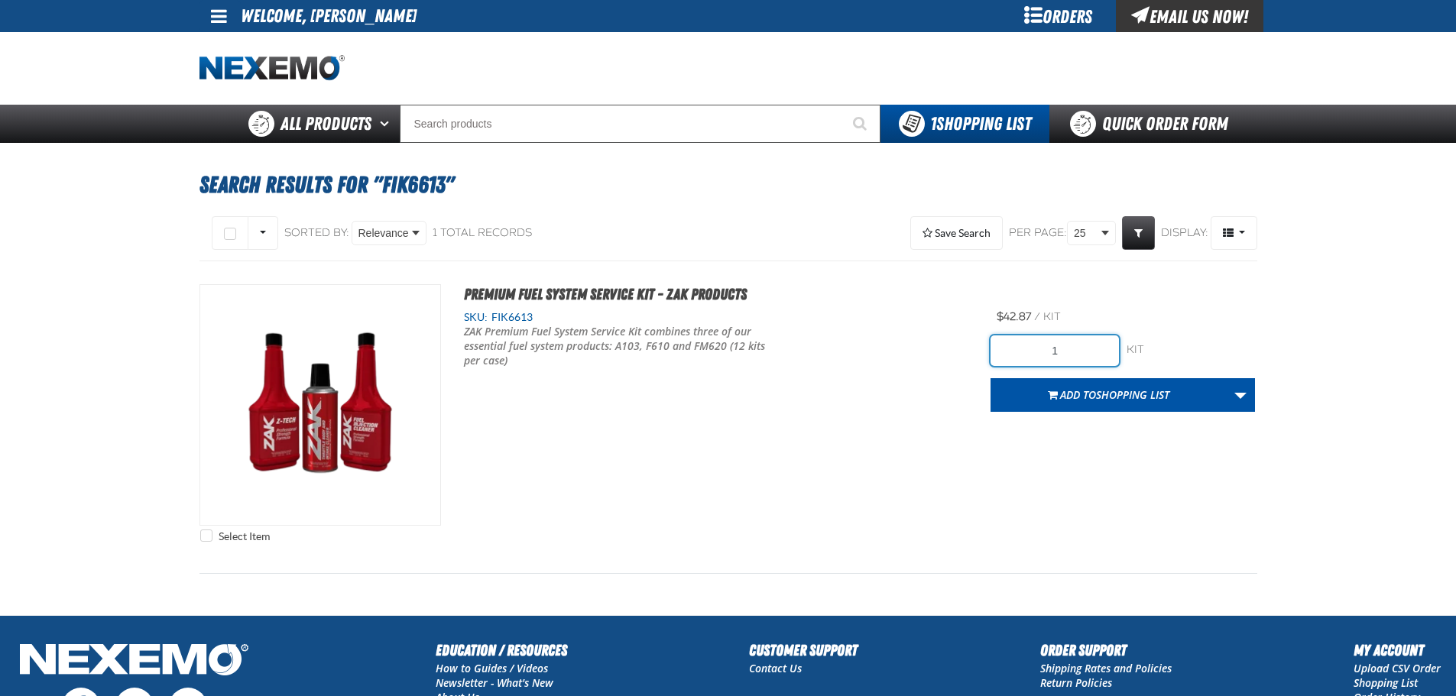
click at [1086, 345] on input "1" at bounding box center [1055, 351] width 128 height 31
type input "16"
click at [1167, 396] on span "Shopping List" at bounding box center [1132, 395] width 73 height 15
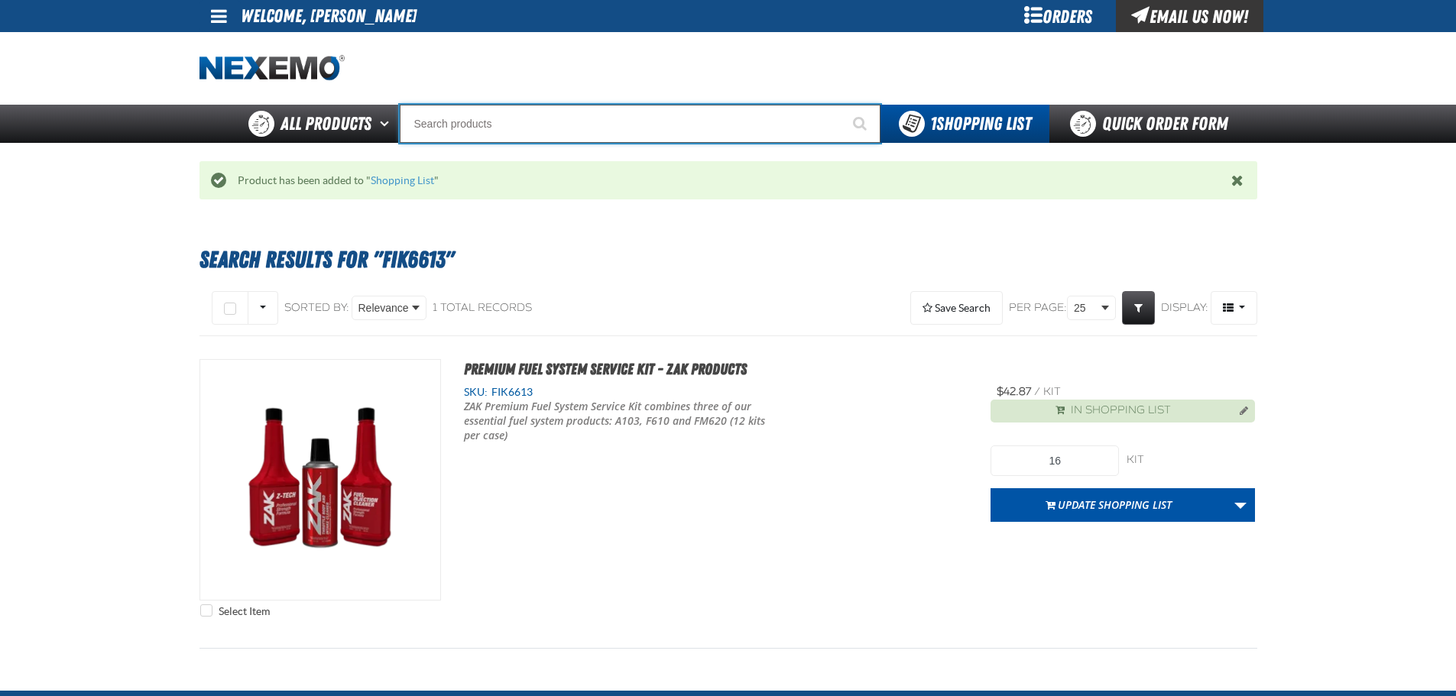
click at [745, 133] on input "Search" at bounding box center [640, 124] width 481 height 38
type input "R"
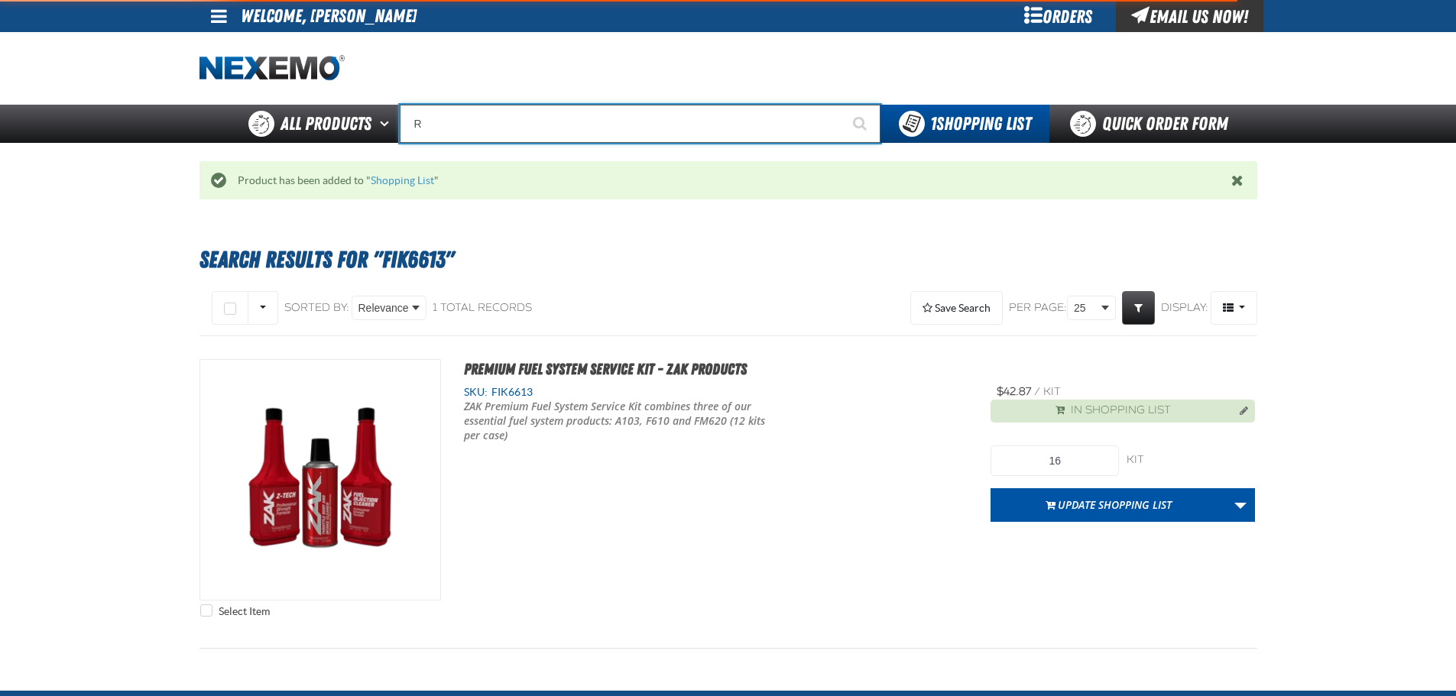
type input "ROADSIDE R"
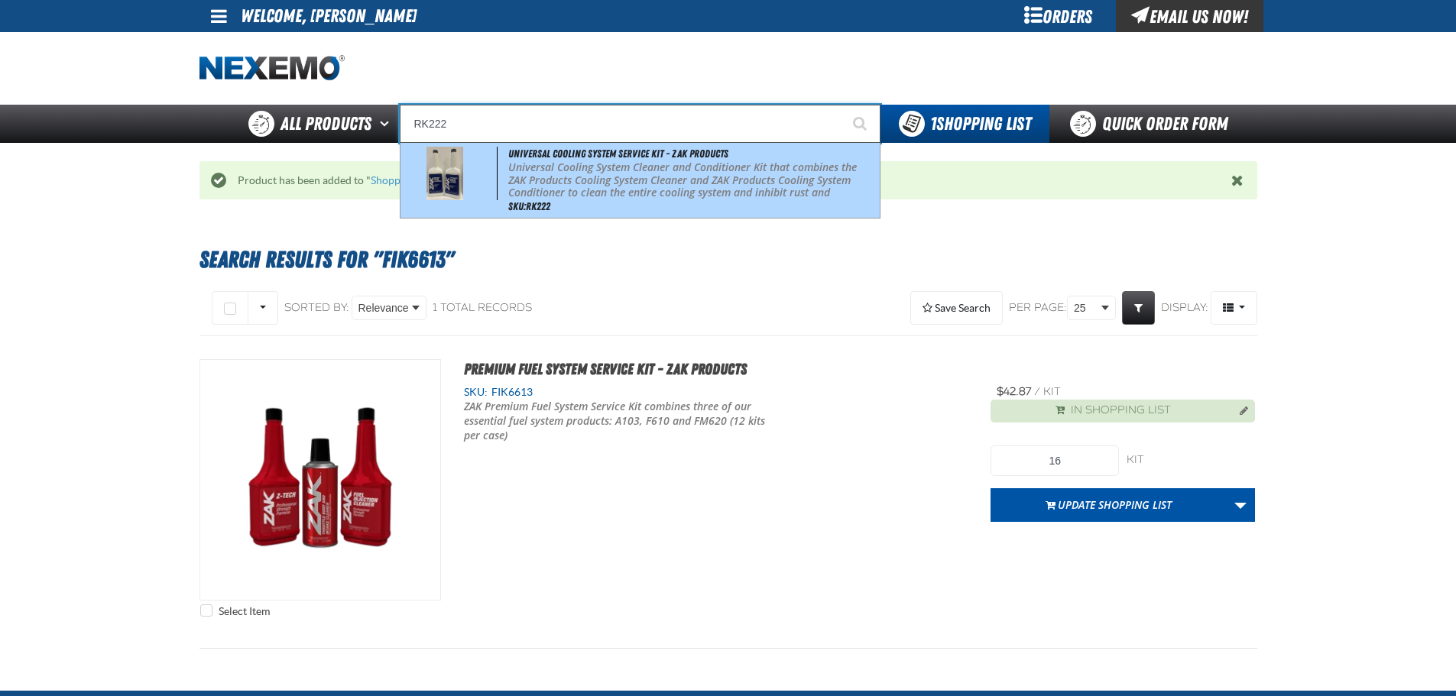
click at [742, 150] on div "Universal Cooling System Service Kit - ZAK Products Universal Cooling System Cl…" at bounding box center [640, 180] width 479 height 75
type input "Universal Cooling System Service Kit - ZAK Products"
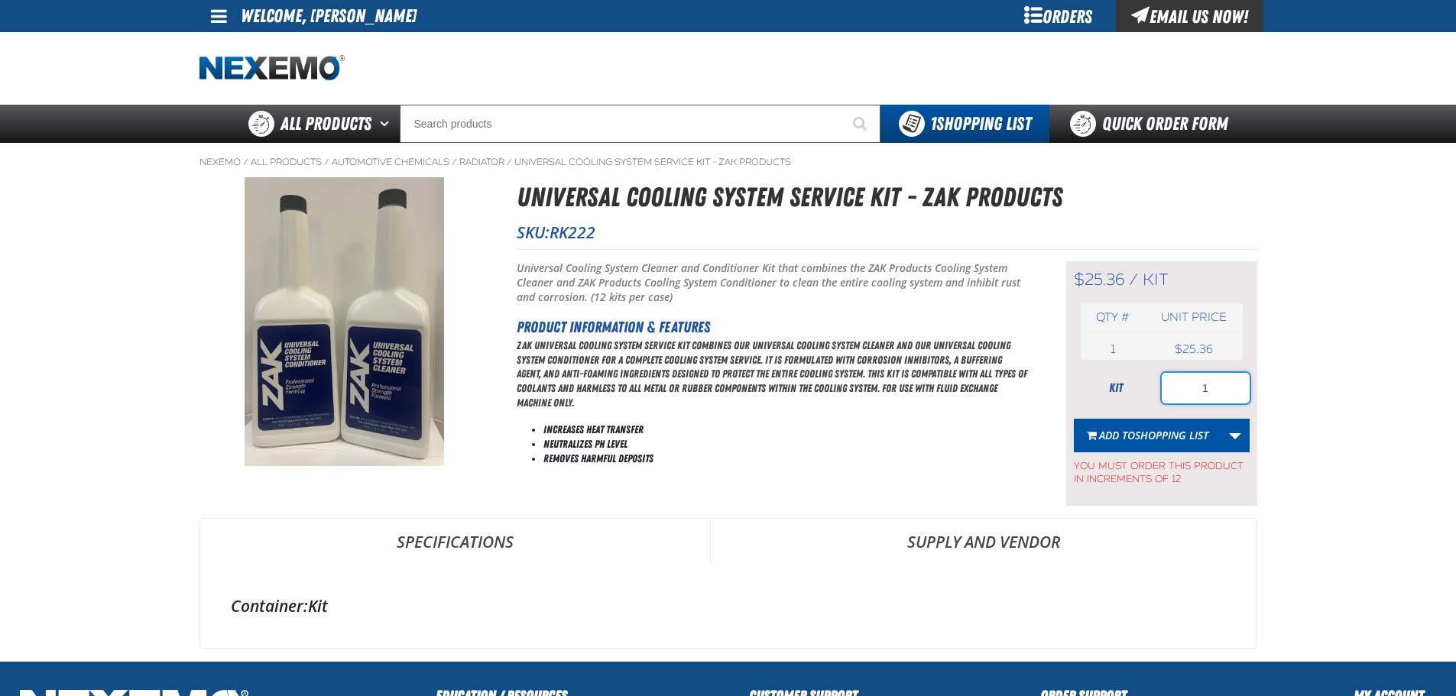
click at [1190, 393] on input "1" at bounding box center [1206, 388] width 88 height 31
type input "24"
click at [1175, 440] on span "Shopping List" at bounding box center [1171, 435] width 73 height 15
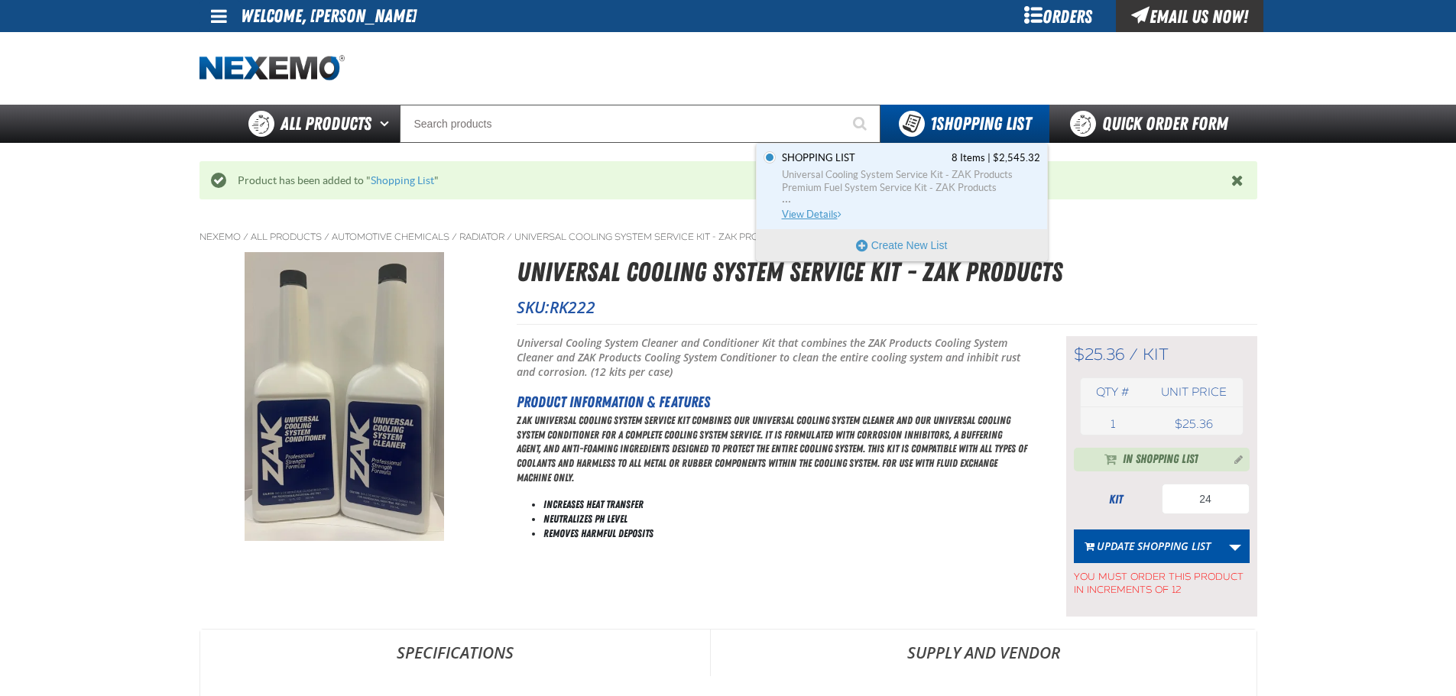
click at [923, 164] on span "Shopping List 8 Items | $2,545.32" at bounding box center [911, 158] width 258 height 14
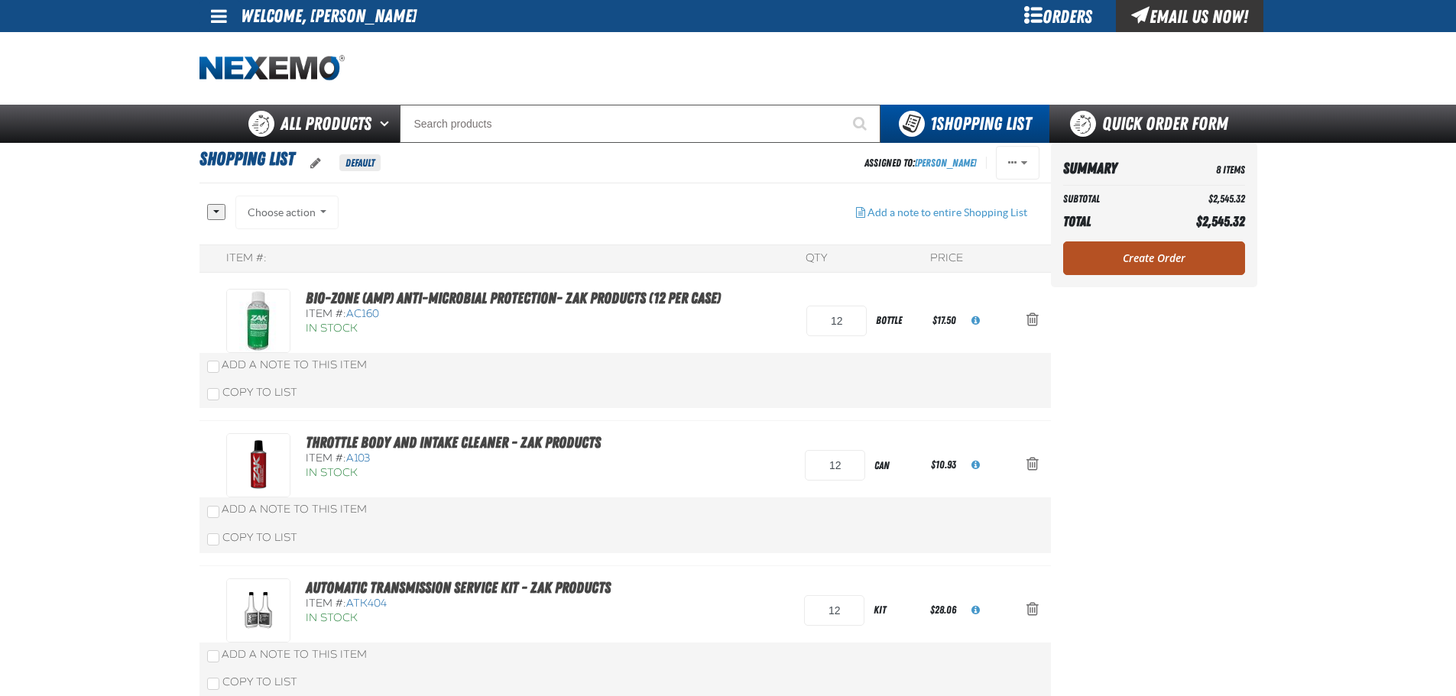
click at [1154, 262] on link "Create Order" at bounding box center [1154, 259] width 182 height 34
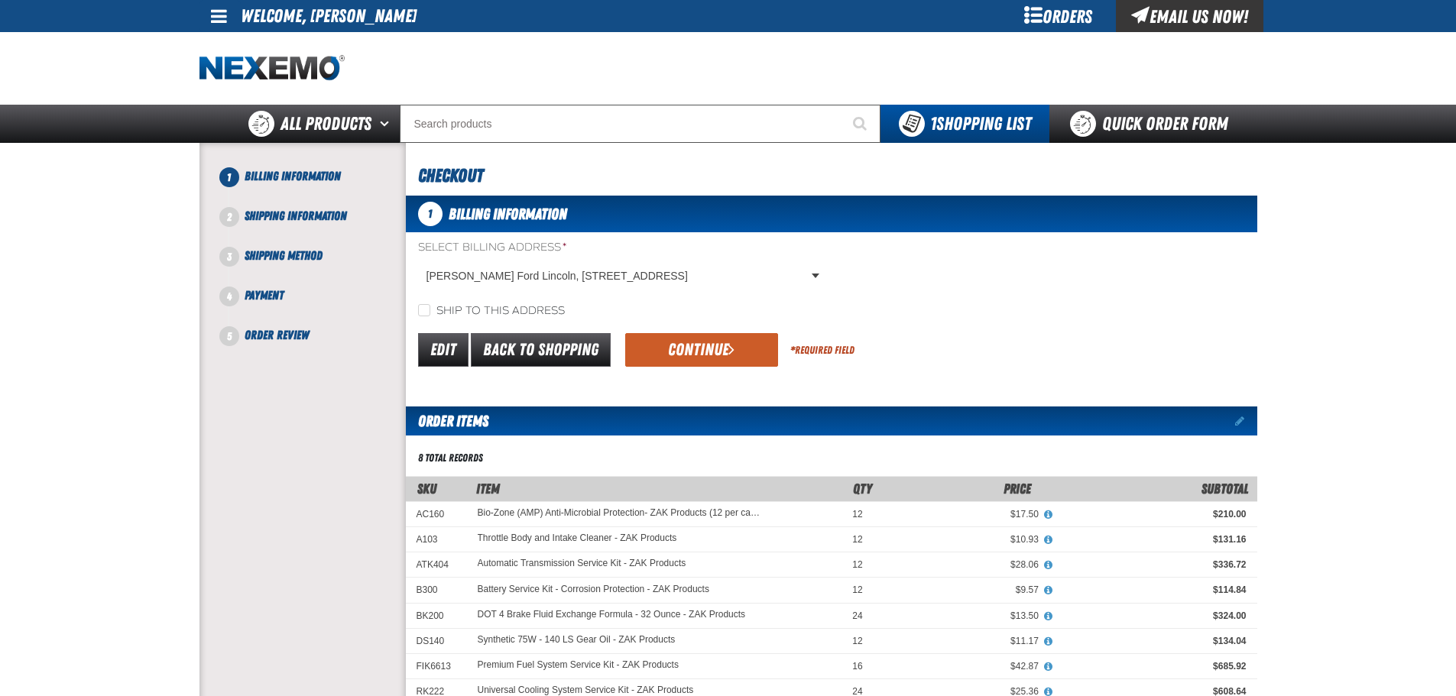
click at [511, 312] on label "Ship to this address" at bounding box center [491, 311] width 147 height 15
click at [430, 312] on input "Ship to this address" at bounding box center [424, 310] width 12 height 12
checkbox input "true"
click at [674, 346] on button "Continue" at bounding box center [701, 350] width 153 height 34
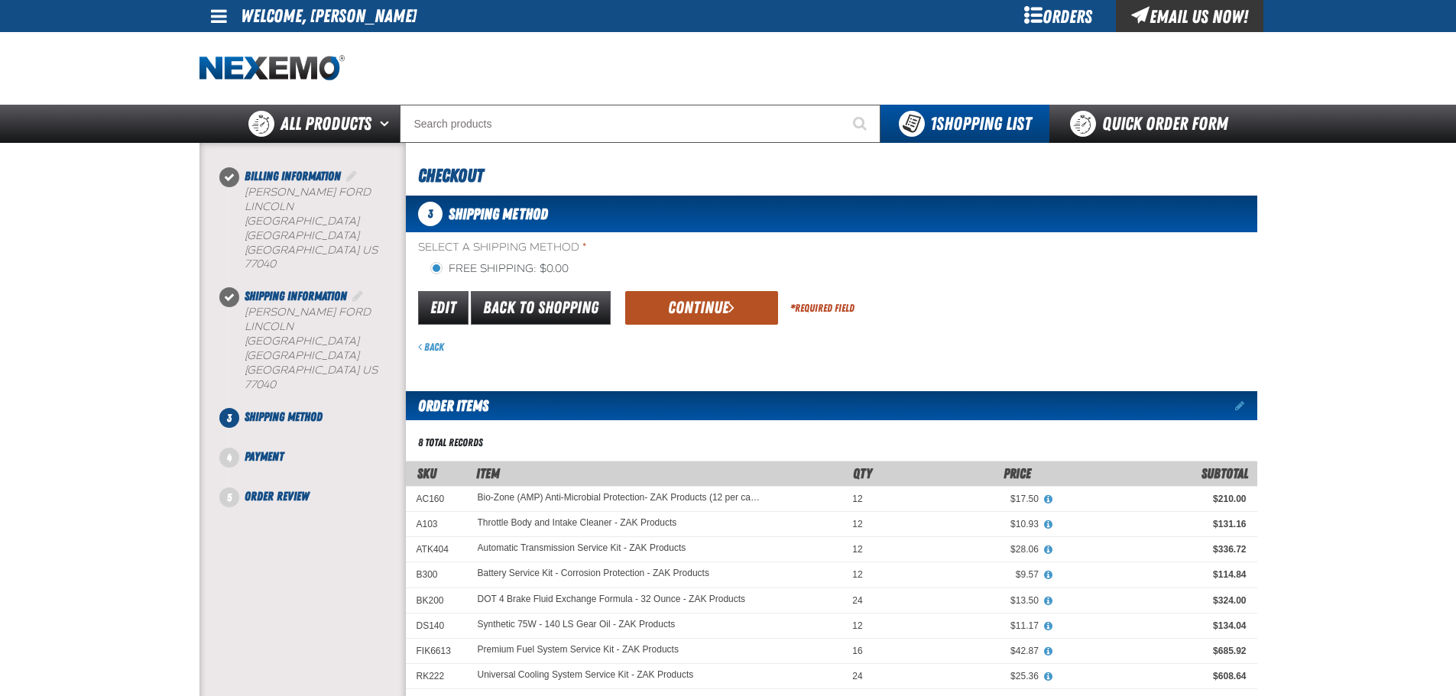
click at [676, 316] on button "Continue" at bounding box center [701, 308] width 153 height 34
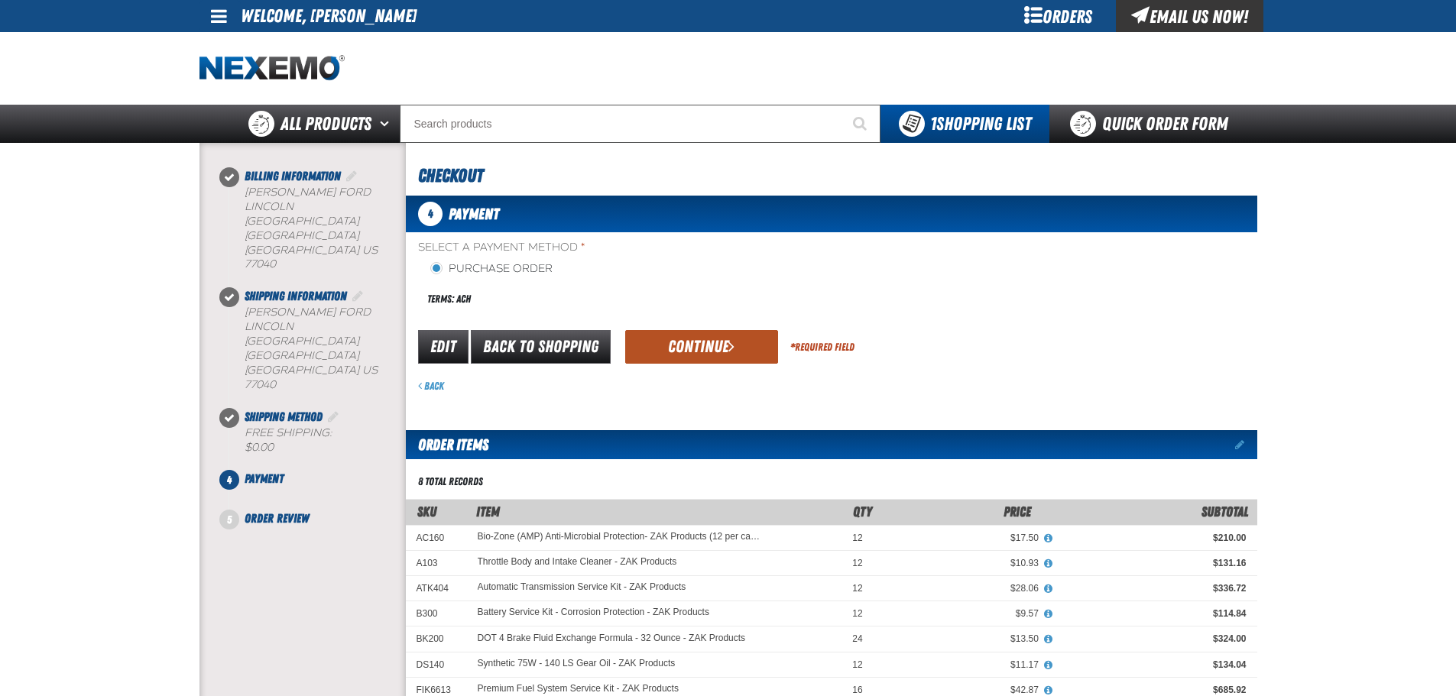
click at [684, 336] on button "Continue" at bounding box center [701, 347] width 153 height 34
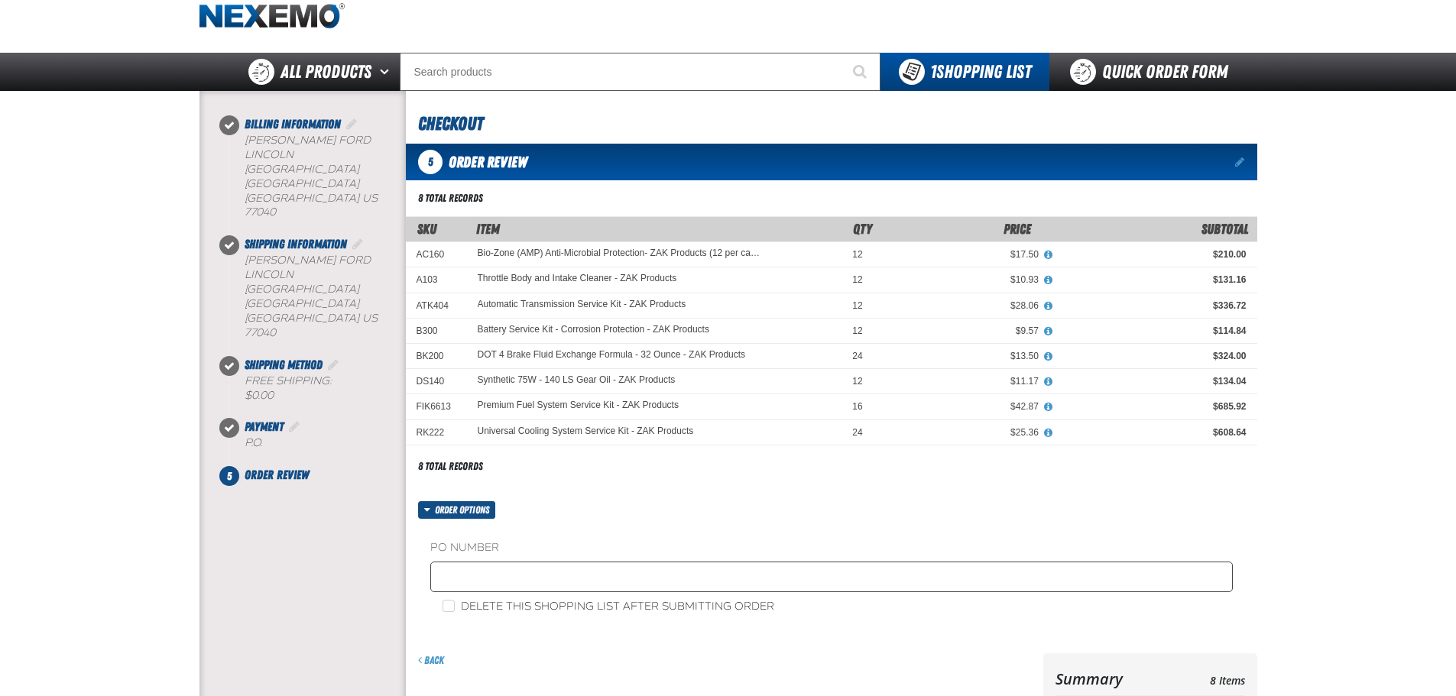
scroll to position [76, 0]
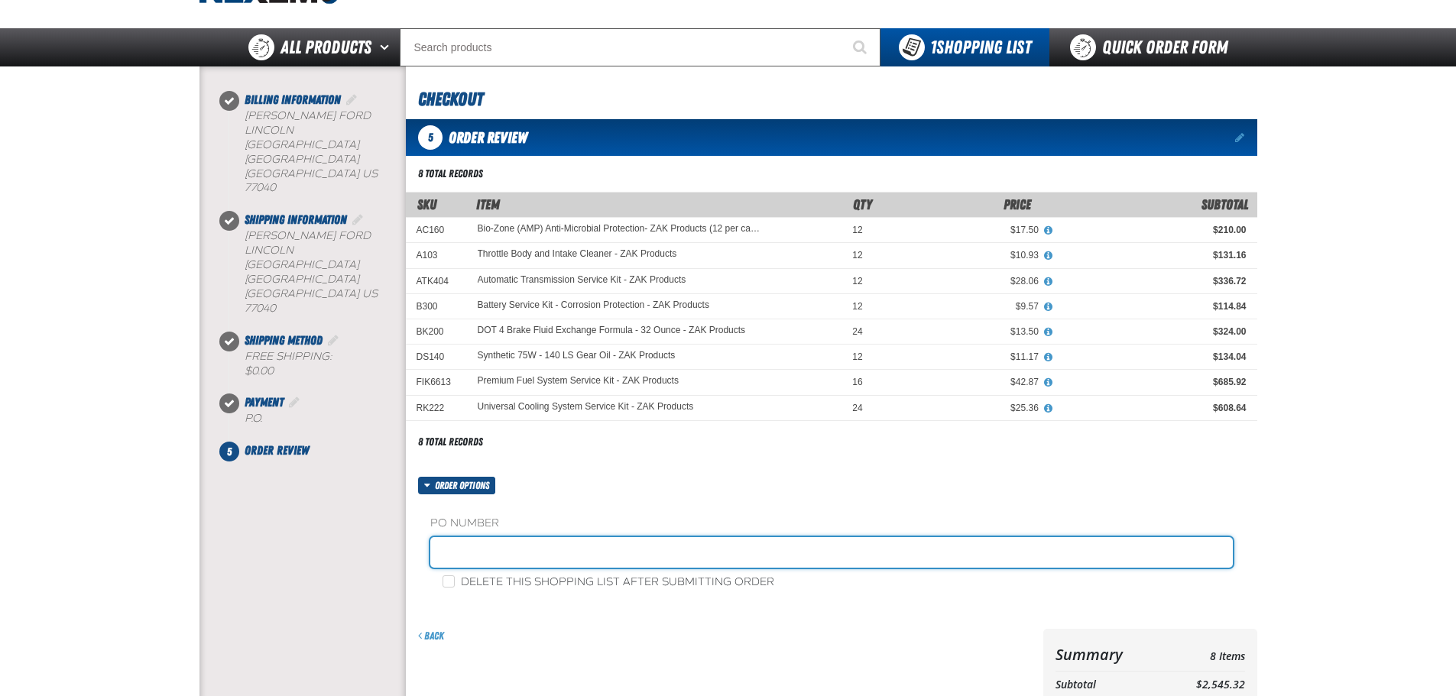
click at [534, 558] on input "text" at bounding box center [831, 552] width 803 height 31
type input "0924ZAK"
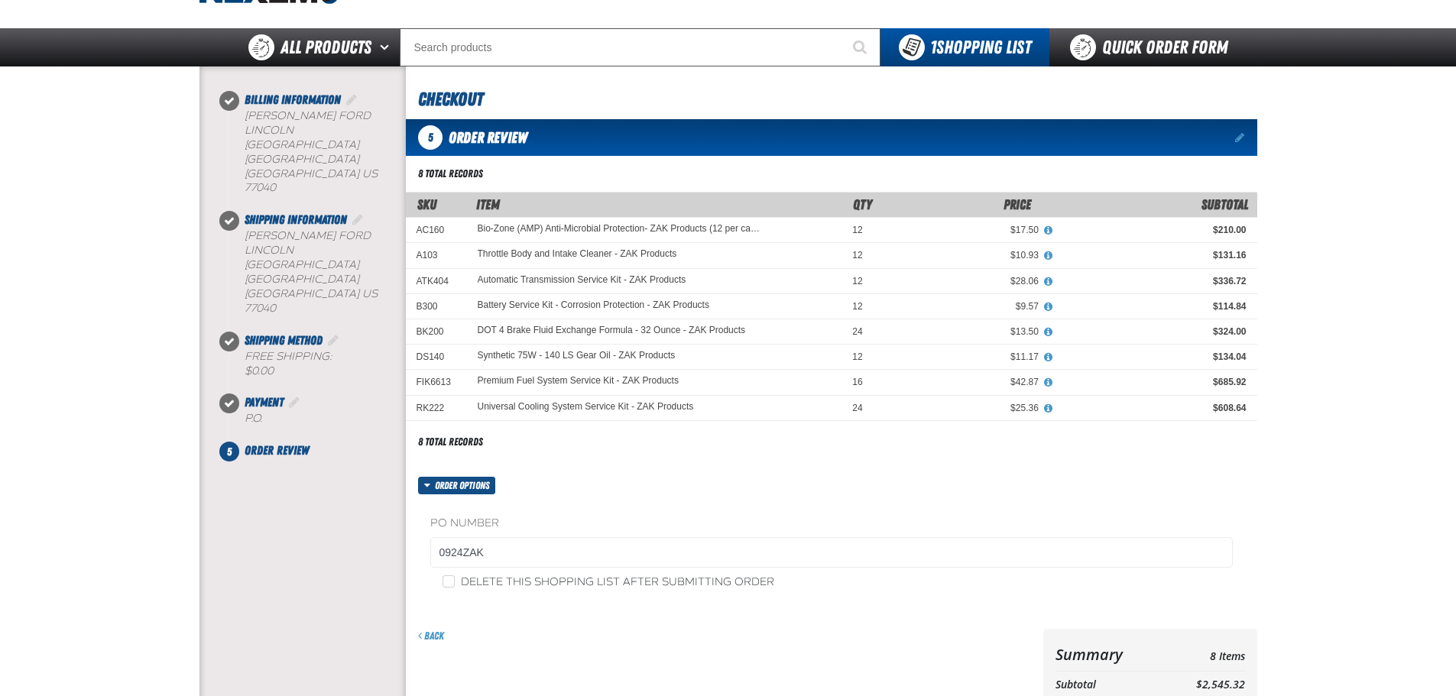
click at [599, 583] on label "Delete this shopping list after submitting order" at bounding box center [609, 583] width 332 height 15
click at [455, 583] on input "Delete this shopping list after submitting order" at bounding box center [449, 582] width 12 height 12
checkbox input "true"
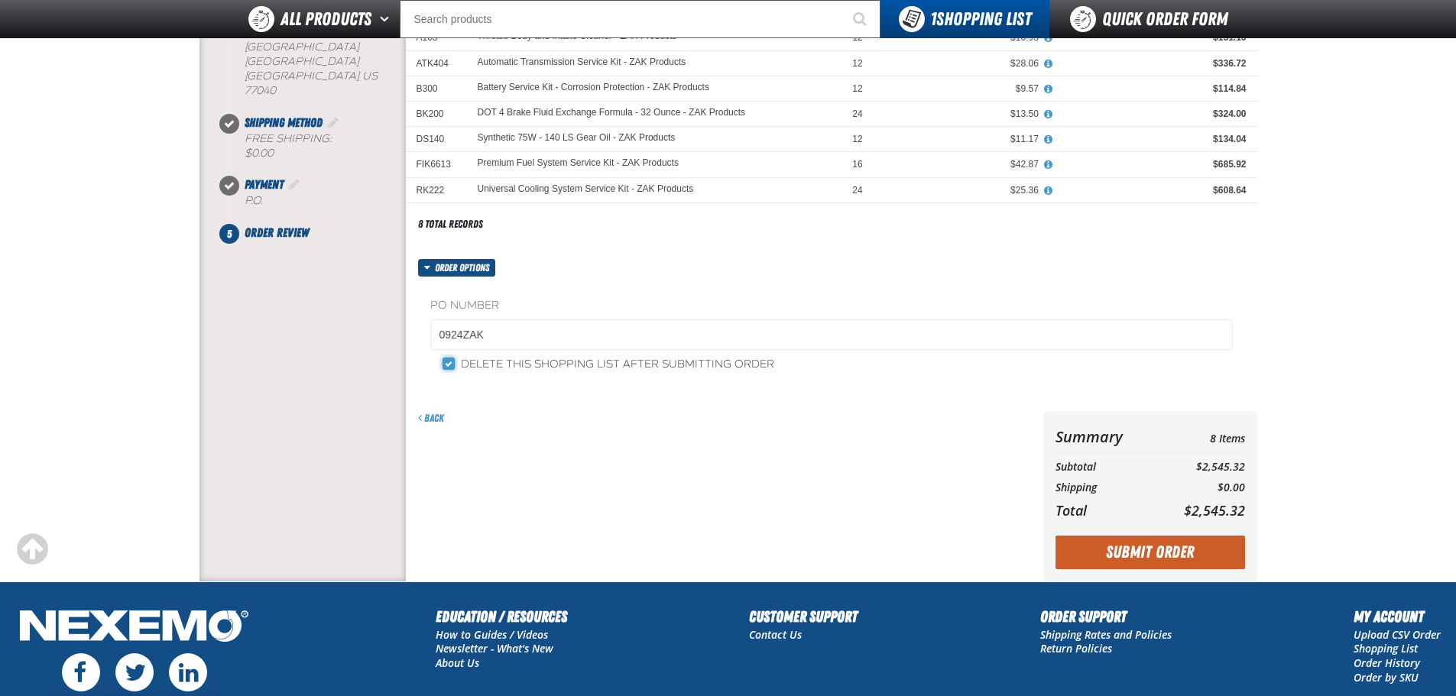
scroll to position [306, 0]
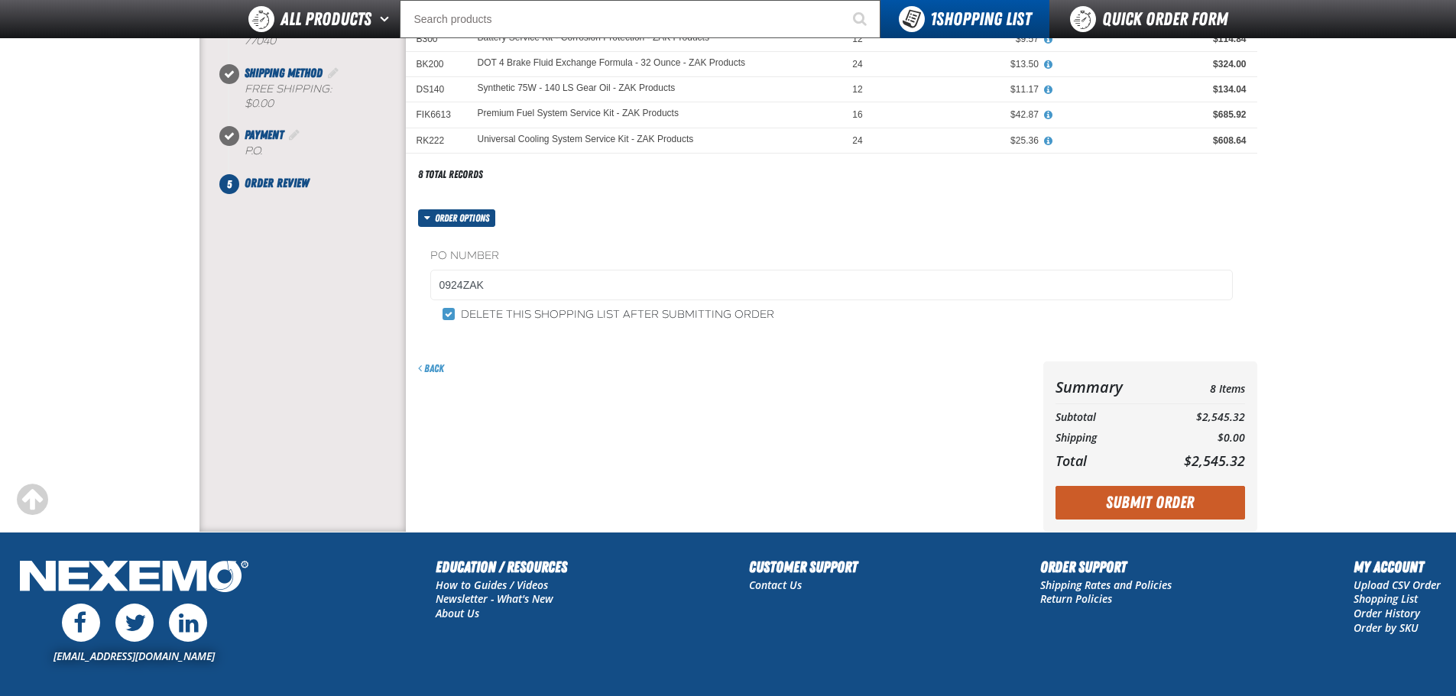
click at [1147, 504] on button "Submit Order" at bounding box center [1151, 503] width 190 height 34
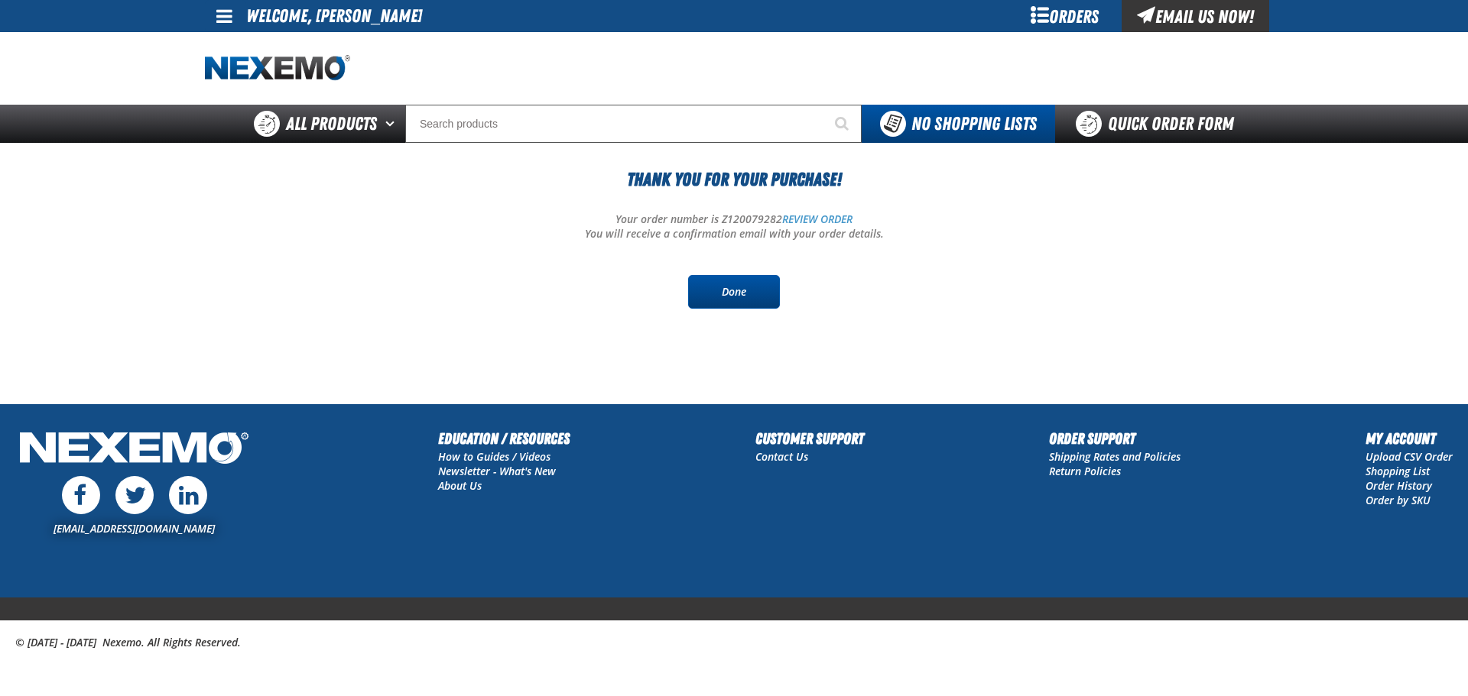
click at [739, 293] on link "Done" at bounding box center [734, 292] width 92 height 34
